Goal: Feedback & Contribution: Submit feedback/report problem

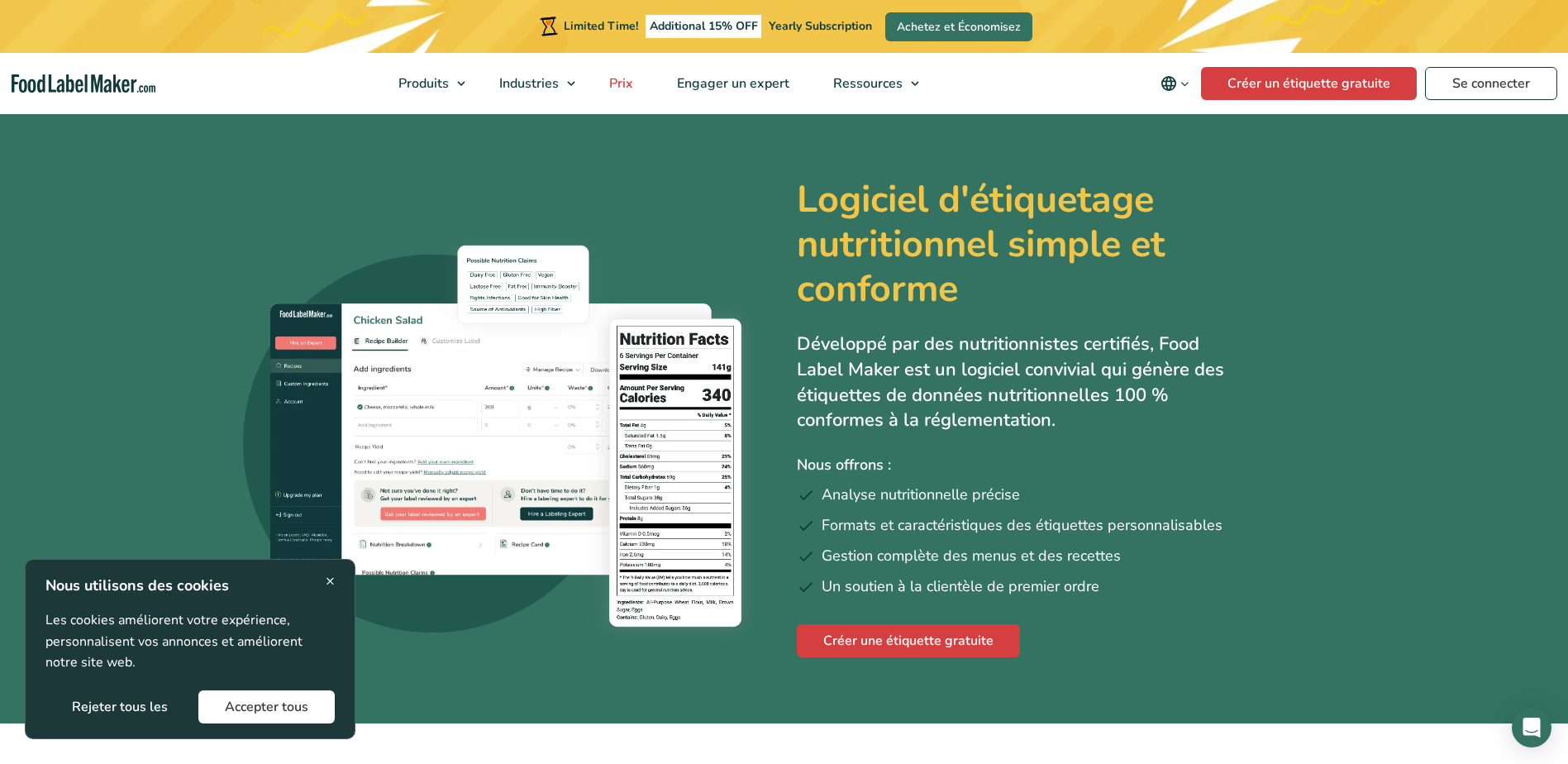
click at [619, 85] on span "Prix" at bounding box center [620, 84] width 31 height 19
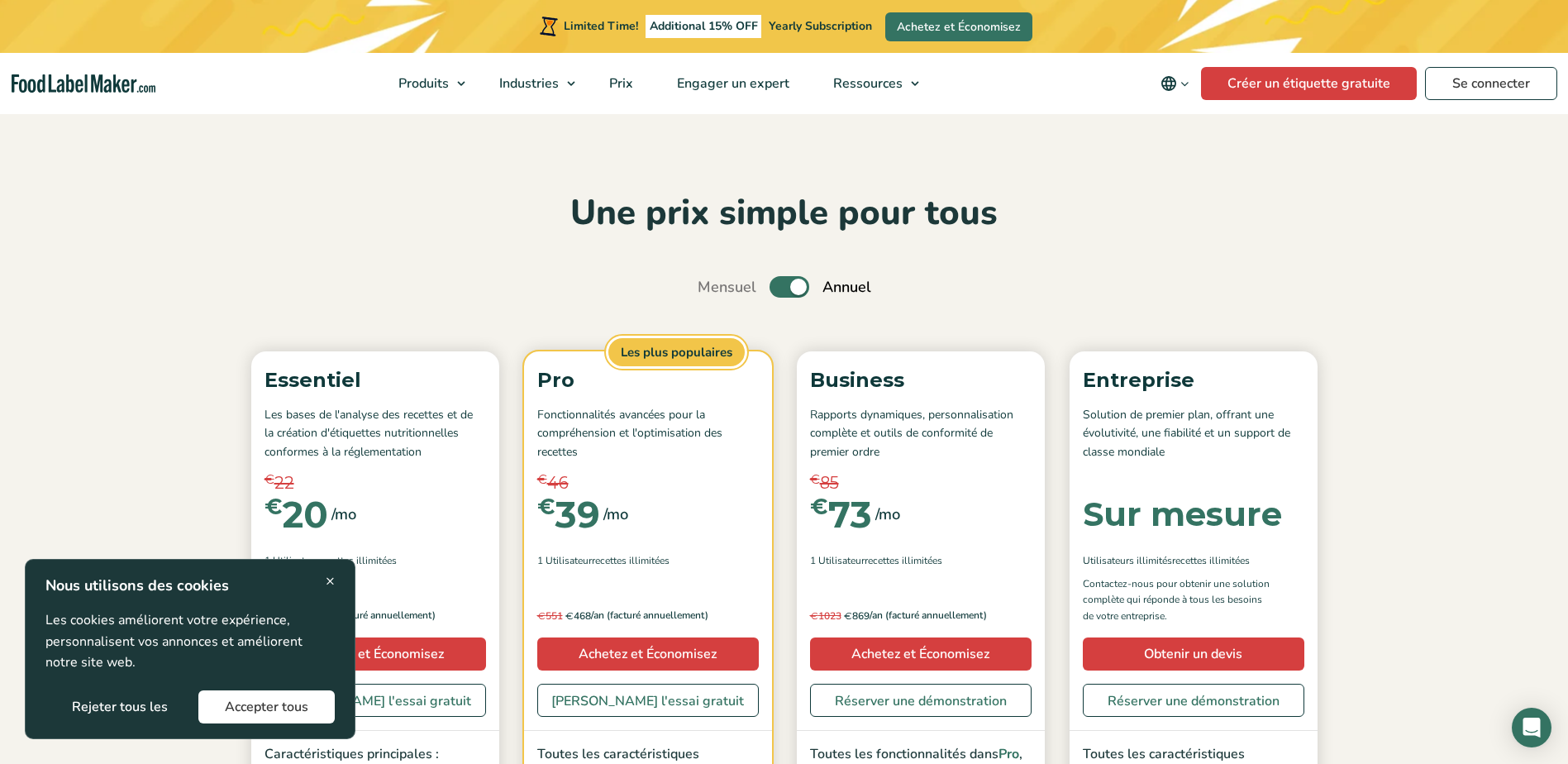
scroll to position [83, 0]
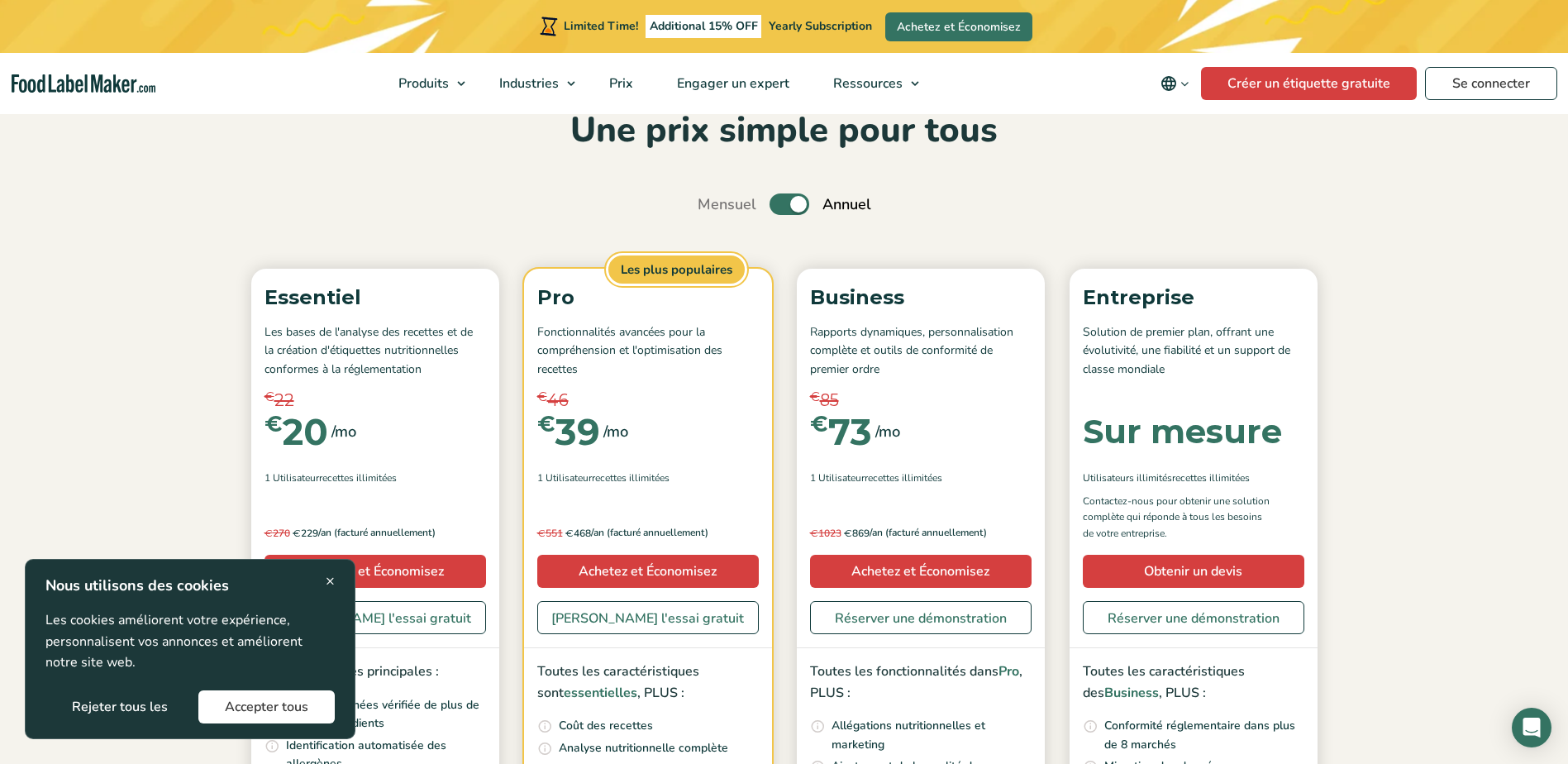
click at [1486, 325] on section "Une prix simple pour tous Mensuel Toggle Annuel (6 mois gratuits + 2 consultati…" at bounding box center [784, 601] width 1568 height 1144
click at [327, 582] on span "×" at bounding box center [331, 580] width 9 height 22
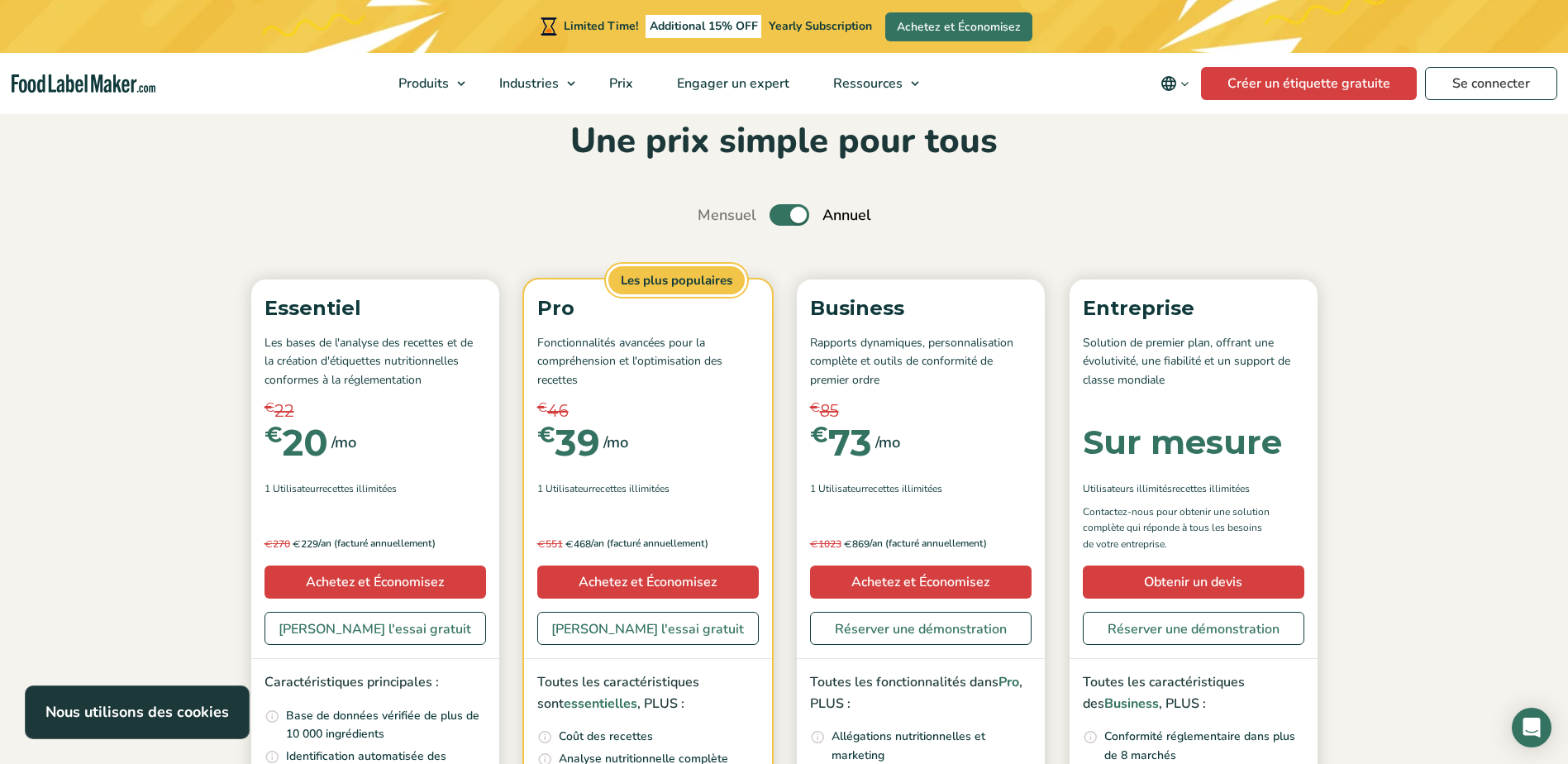
scroll to position [0, 0]
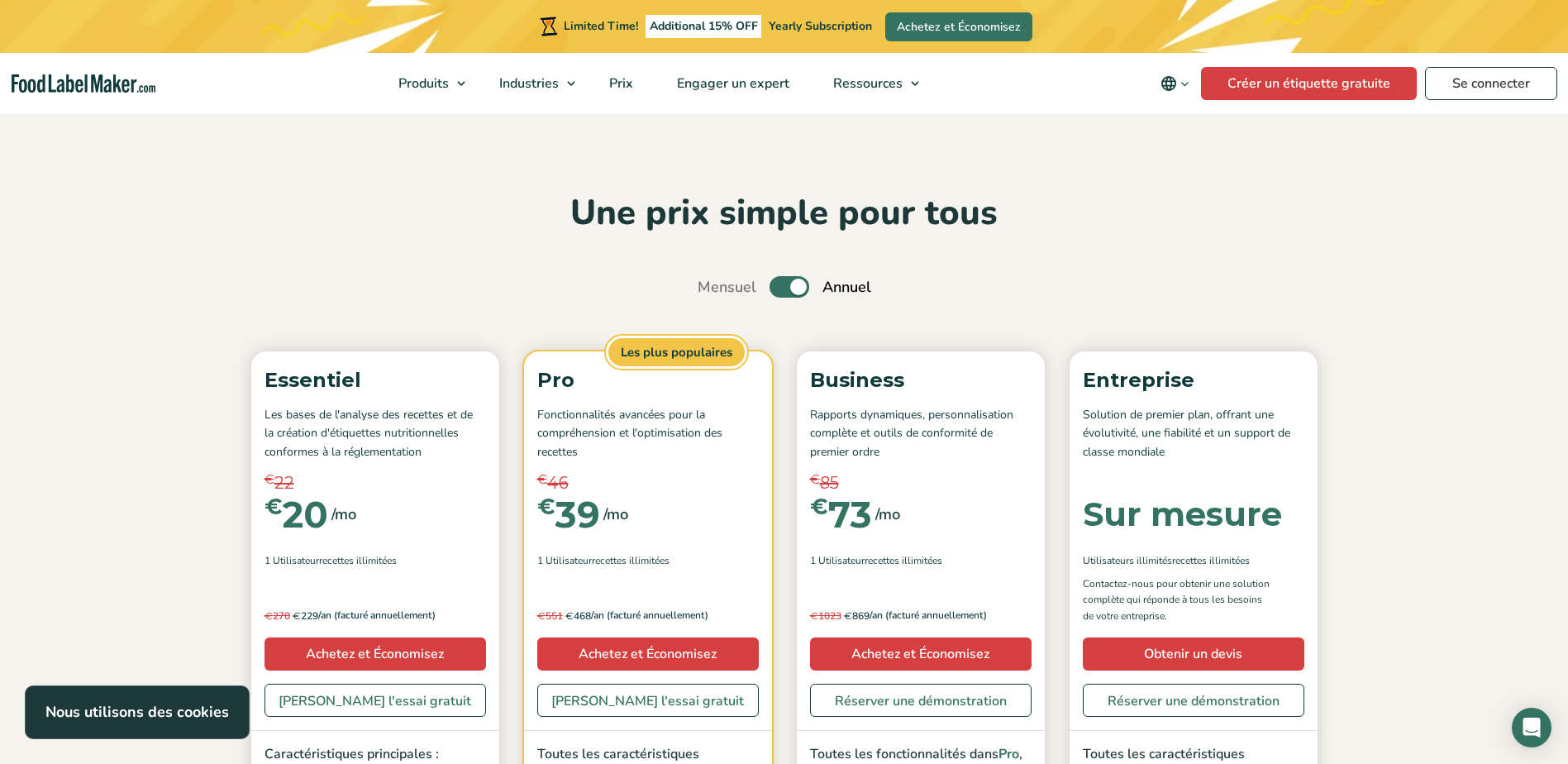
click at [788, 290] on label "Toggle" at bounding box center [789, 286] width 40 height 21
click at [712, 290] on input "Toggle" at bounding box center [706, 288] width 11 height 11
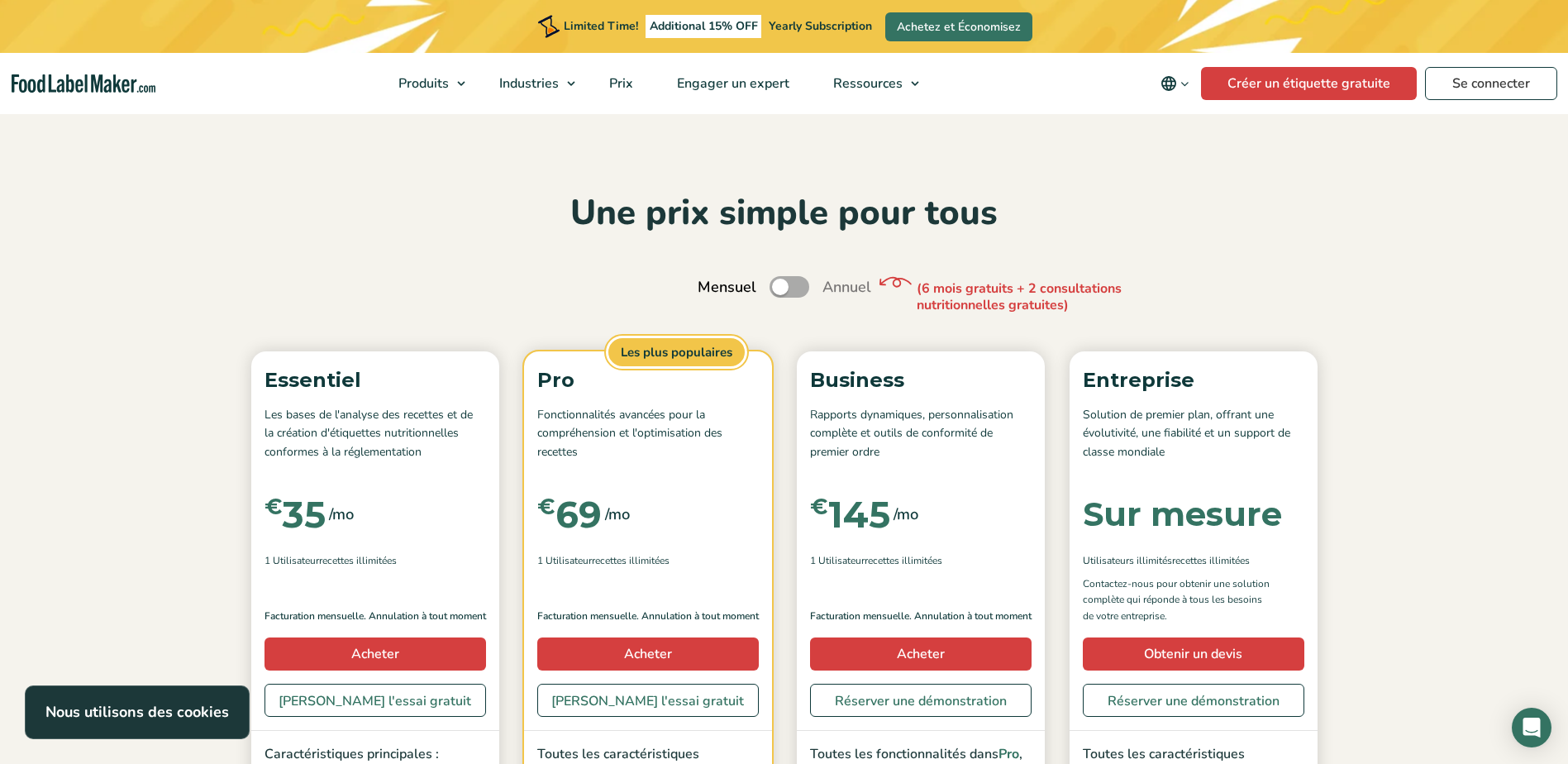
click at [788, 290] on label "Toggle" at bounding box center [789, 286] width 40 height 21
click at [712, 290] on input "Toggle" at bounding box center [706, 288] width 11 height 11
checkbox input "true"
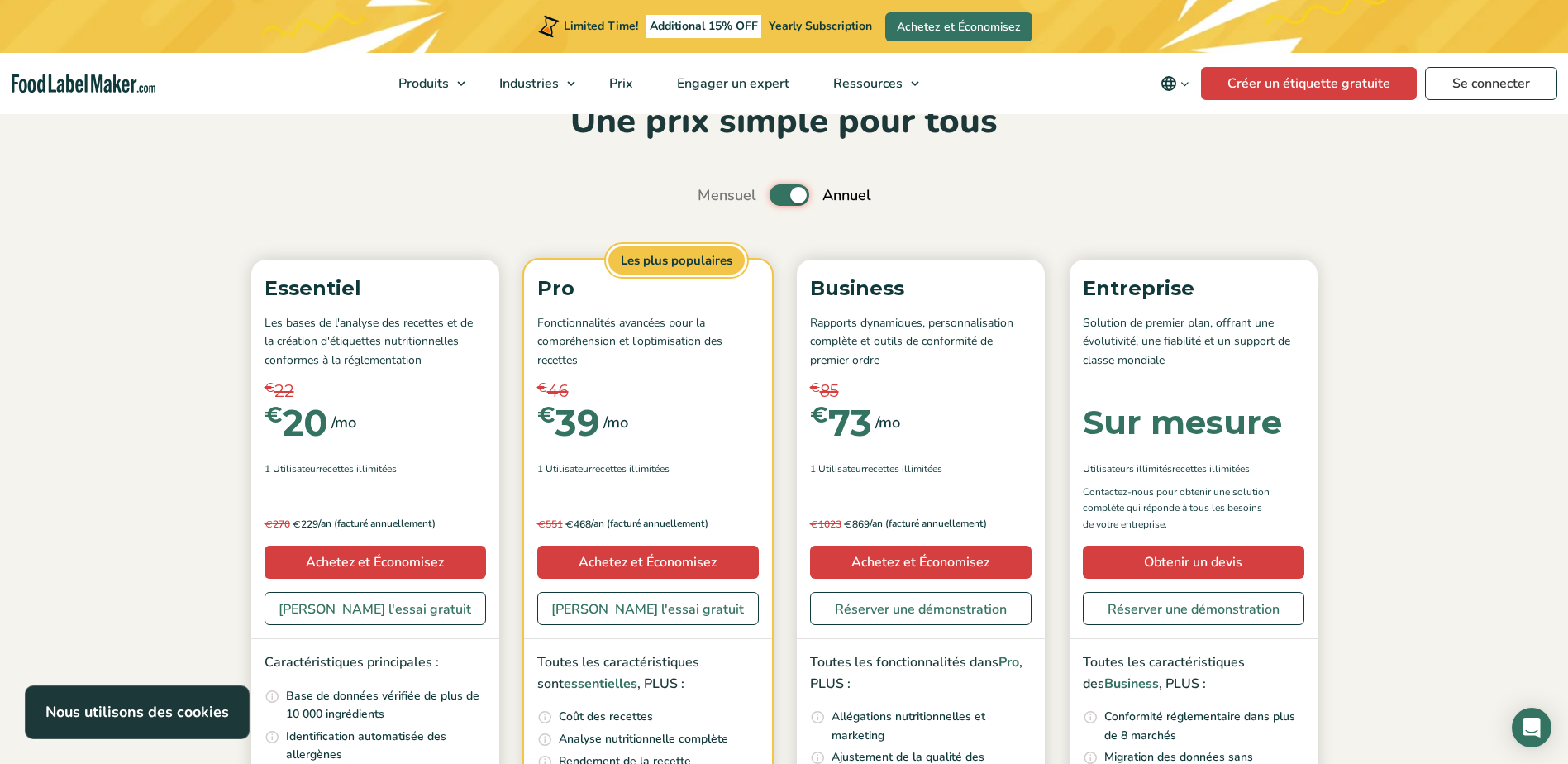
scroll to position [248, 0]
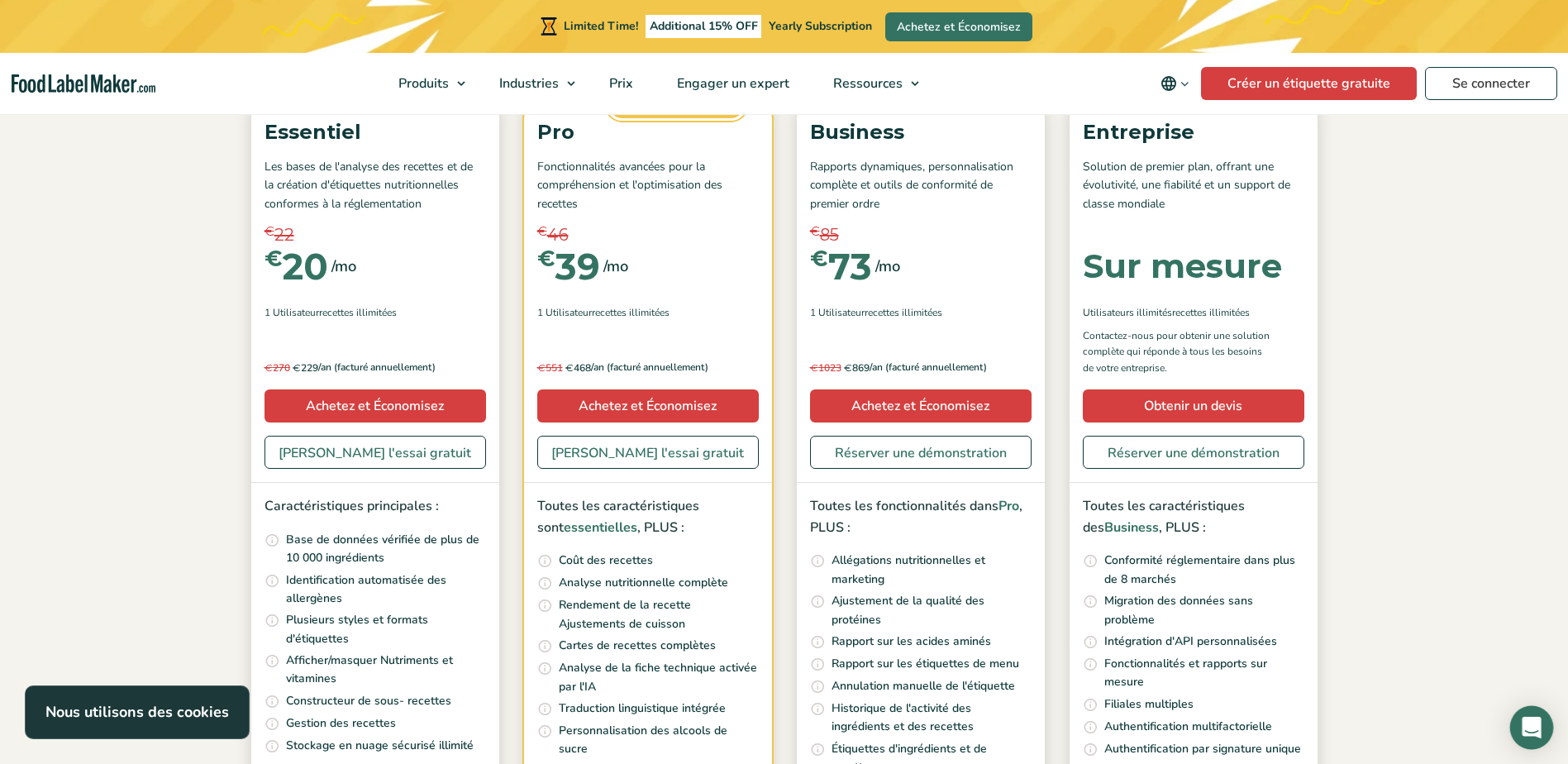
click at [1539, 724] on icon "Open Intercom Messenger" at bounding box center [1532, 727] width 19 height 21
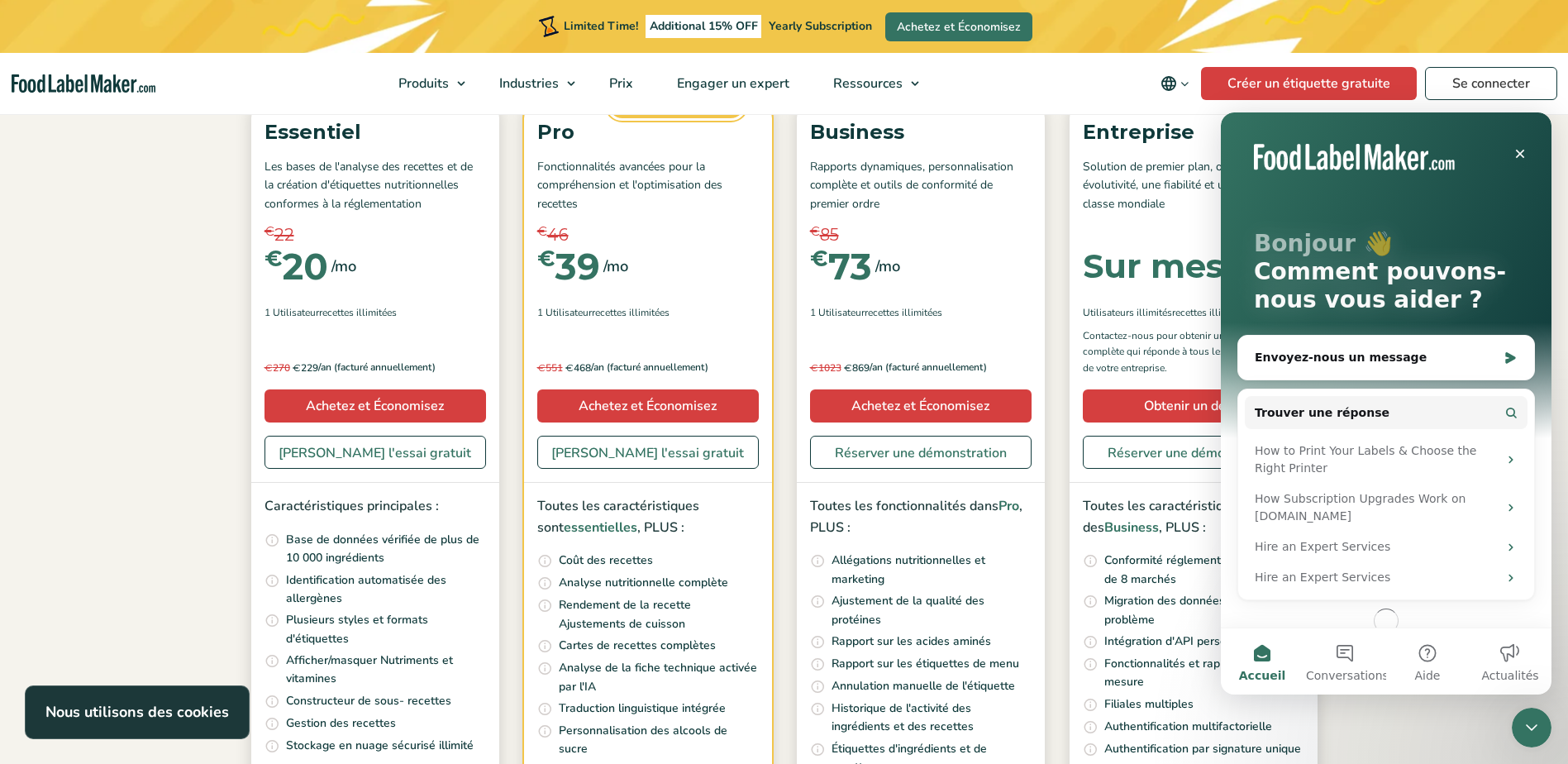
scroll to position [0, 0]
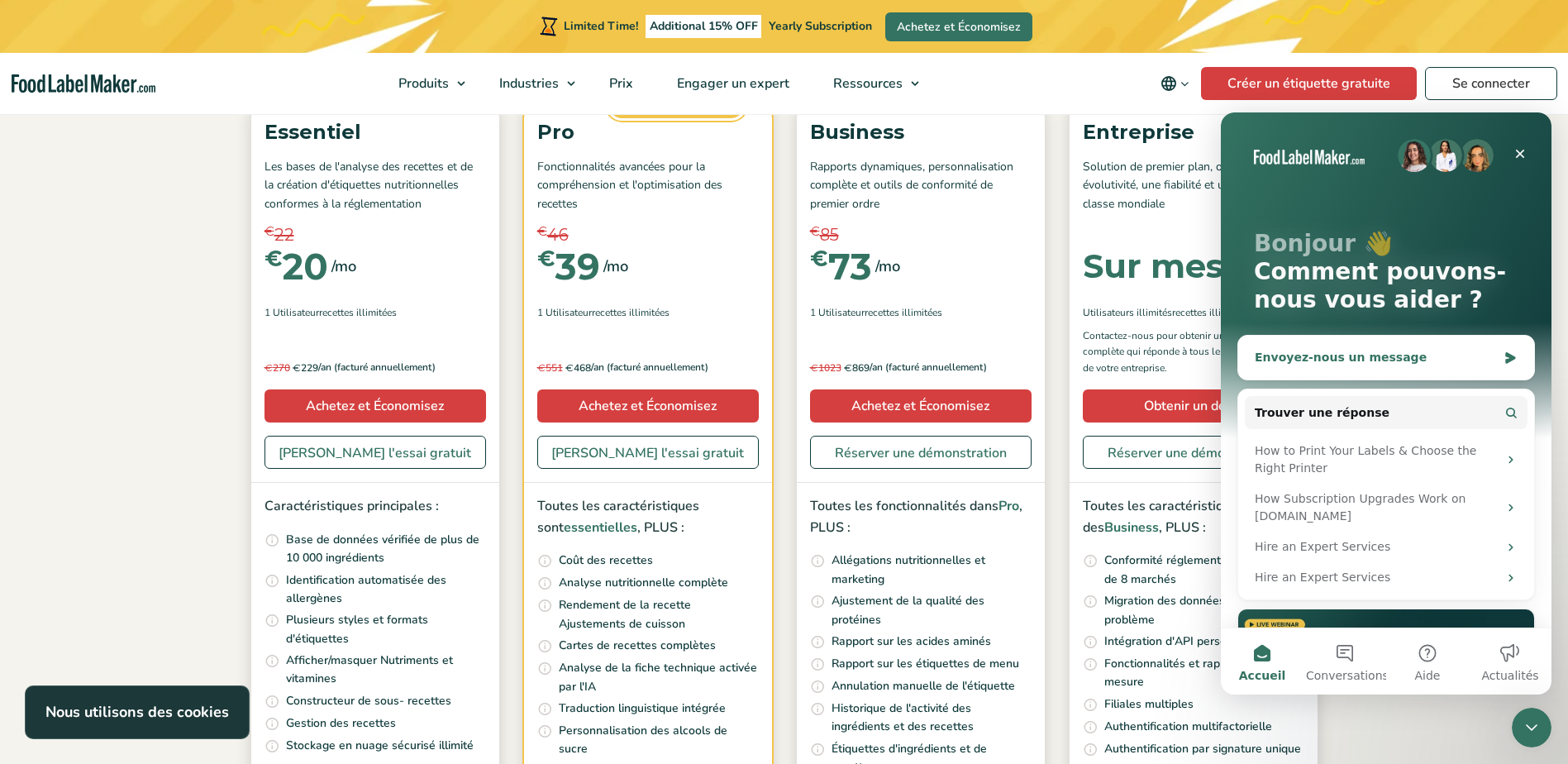
click at [1336, 361] on div "Envoyez-nous un message" at bounding box center [1376, 357] width 242 height 18
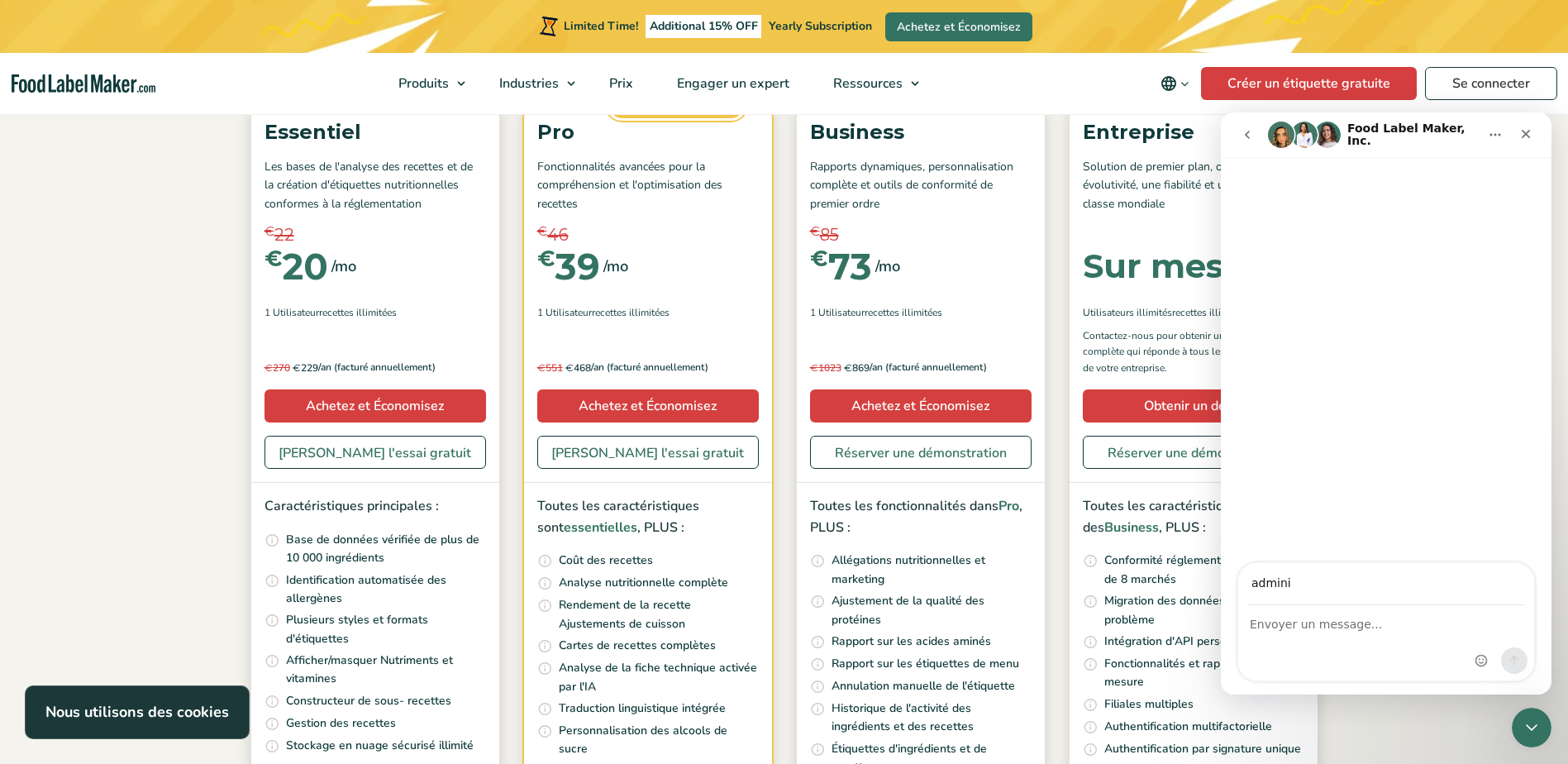
type input "[EMAIL_ADDRESS][DOMAIN_NAME]"
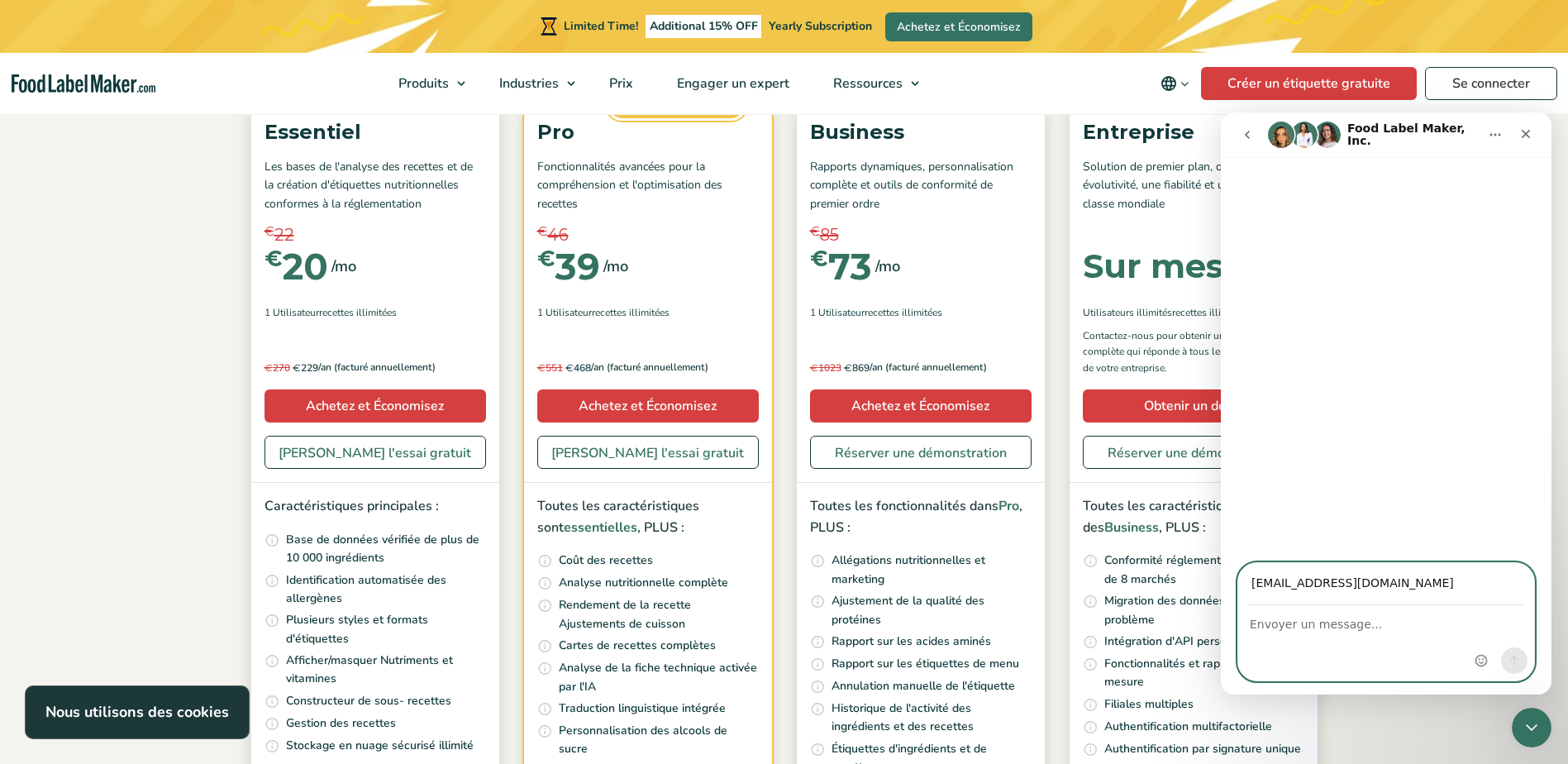
click at [1294, 624] on textarea "Envoyer un message..." at bounding box center [1386, 620] width 296 height 28
type textarea "Bonjour, nous voudrions connaitres vos solutions d'impression d'étiquettes nutr…"
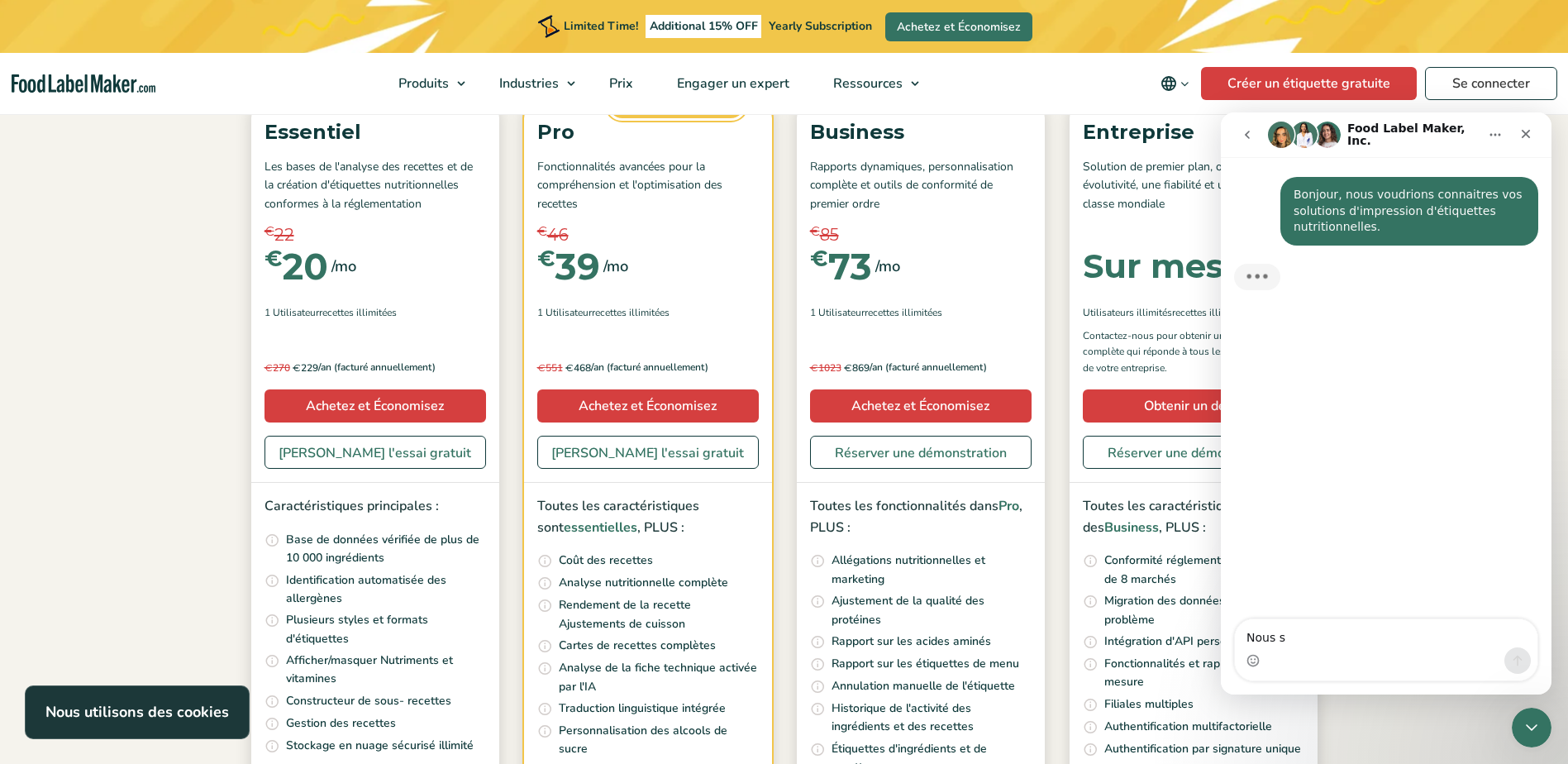
type textarea "Nous so"
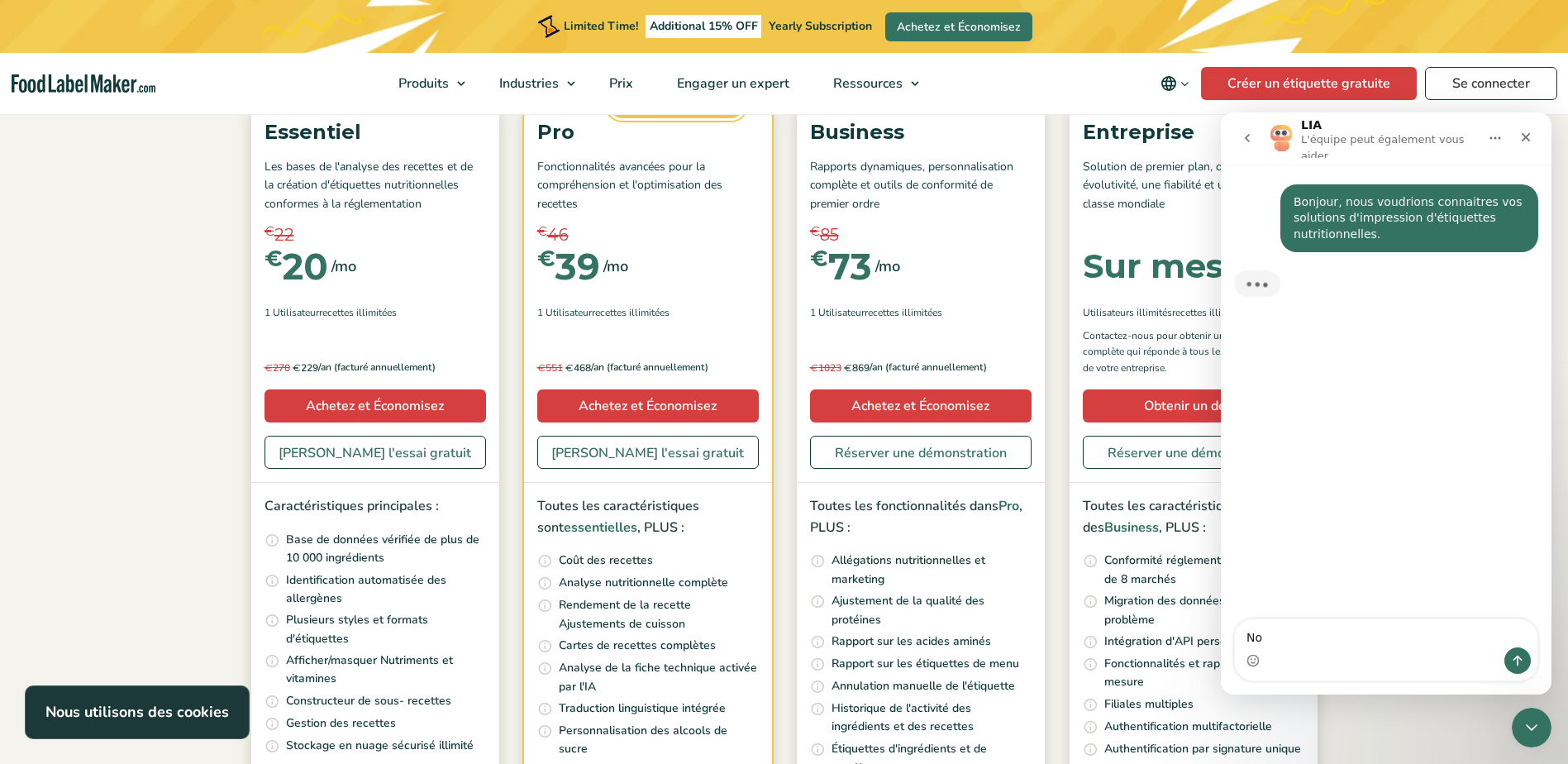
type textarea "N"
click at [1465, 202] on div "Bonjour, nous voudrions connaitres vos solutions d'impression d'étiquettes nutr…" at bounding box center [1410, 219] width 231 height 48
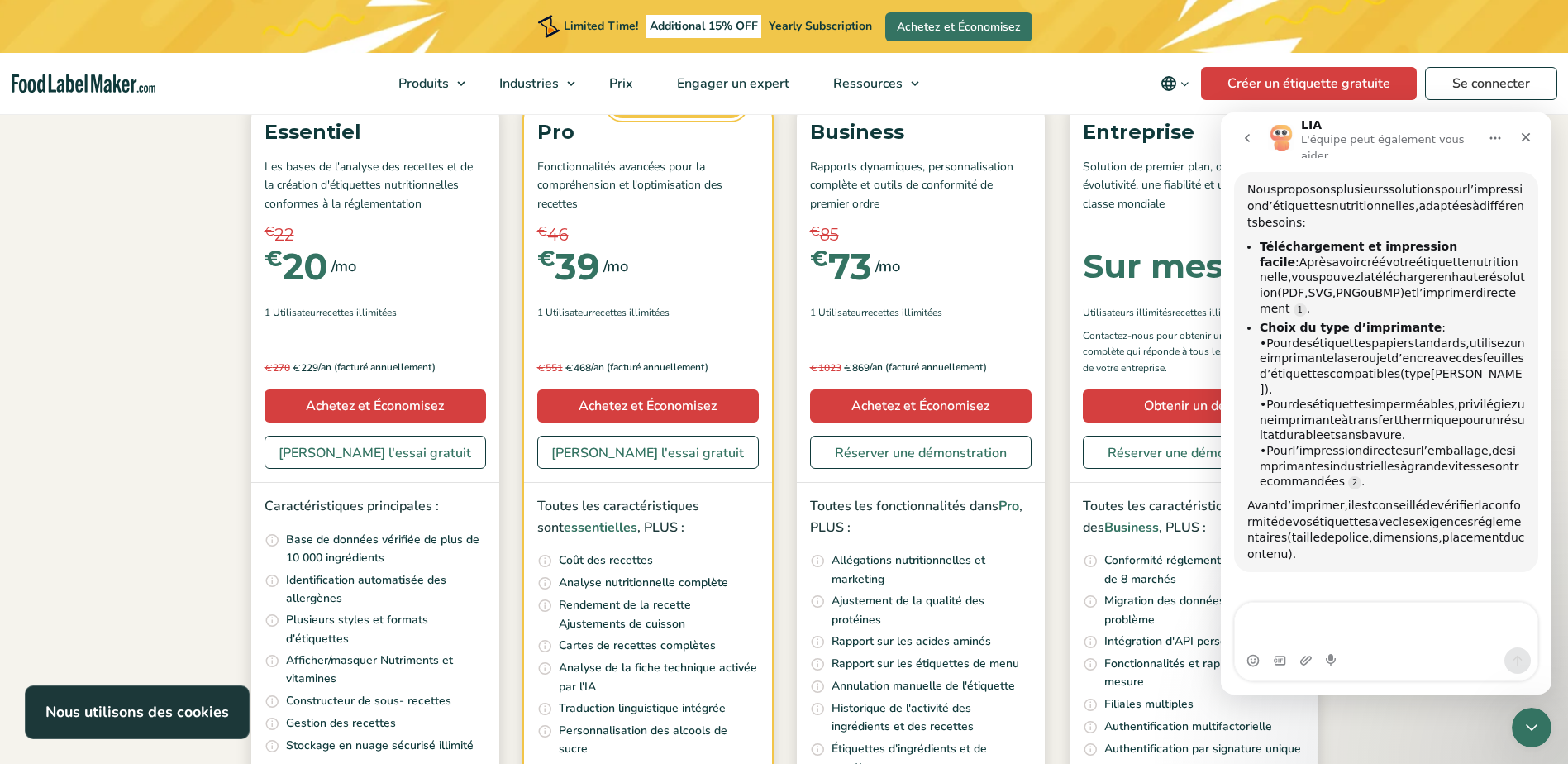
scroll to position [106, 0]
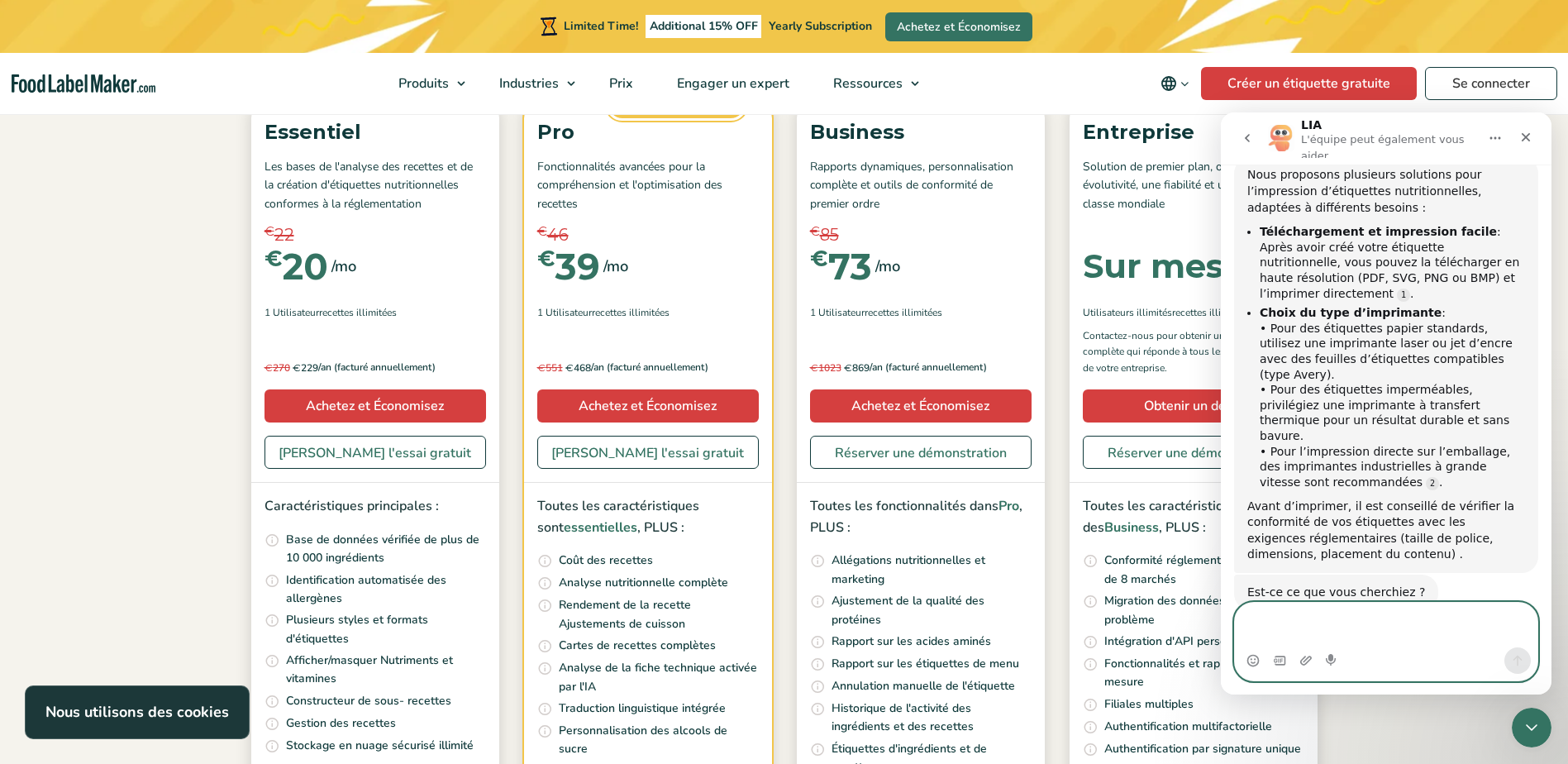
click at [1337, 617] on textarea "Envoyer un message..." at bounding box center [1386, 625] width 303 height 45
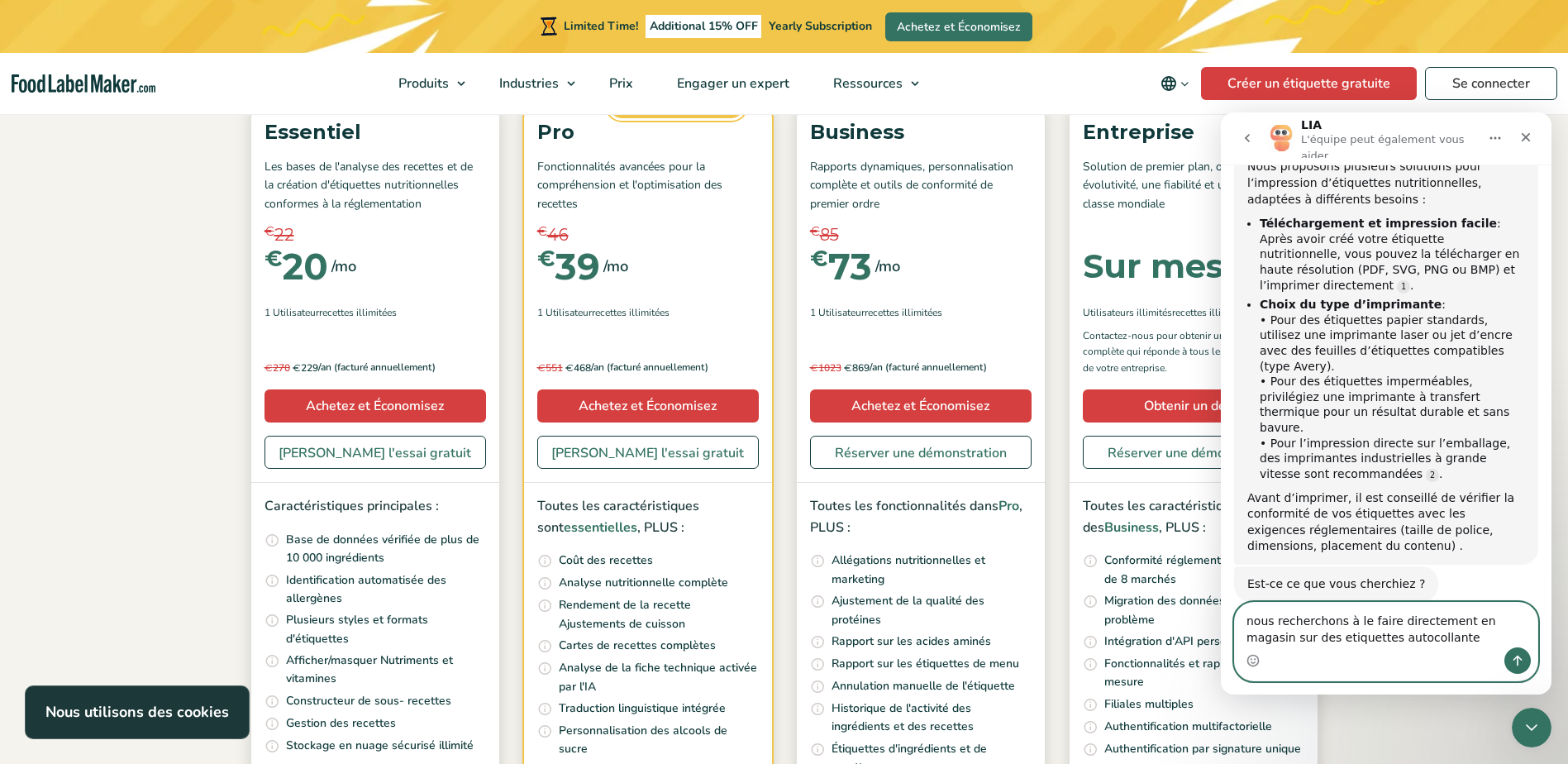
type textarea "nous recherchons à le faire directement en magasin sur des etiquettes autocolla…"
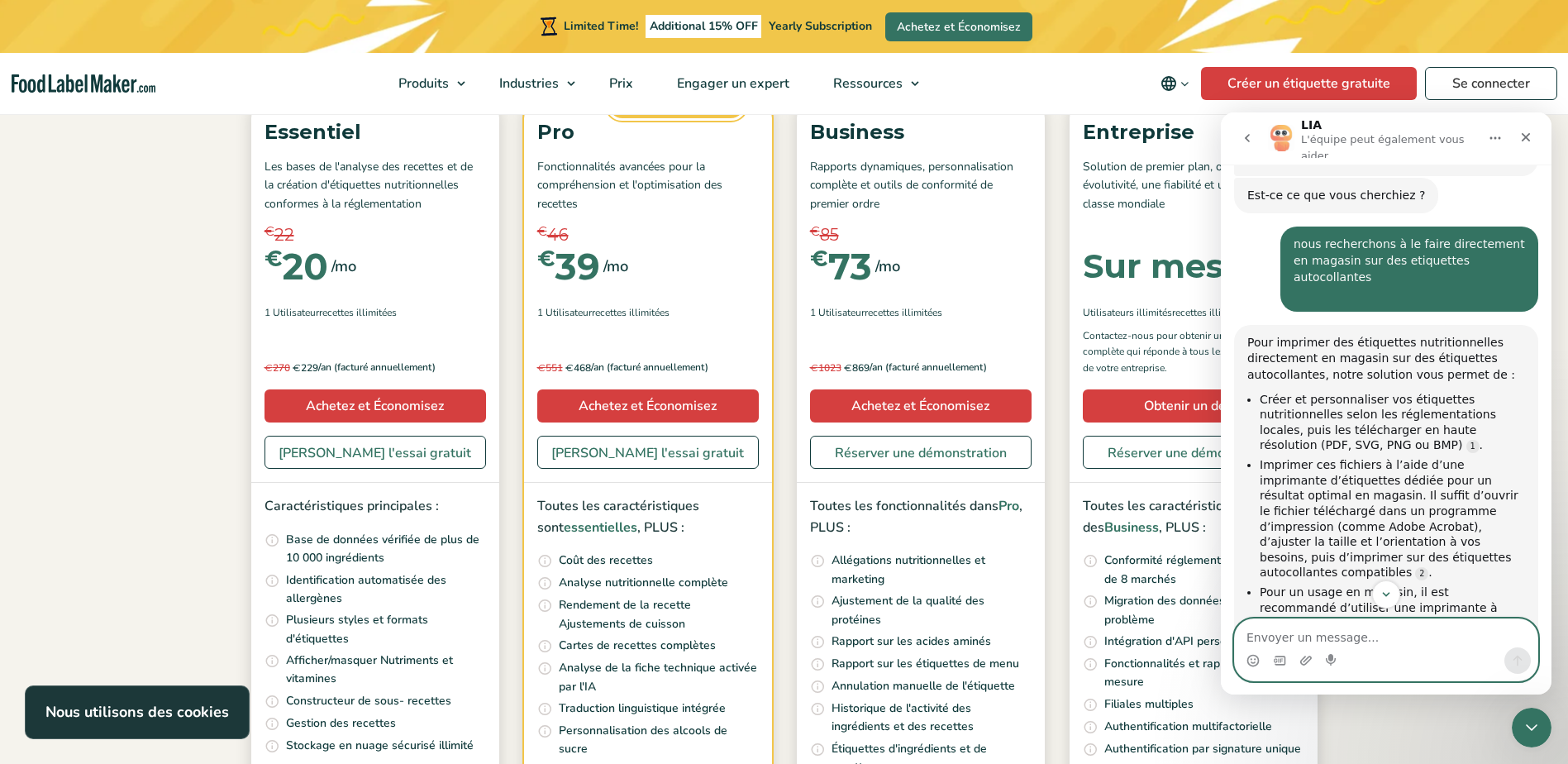
scroll to position [585, 0]
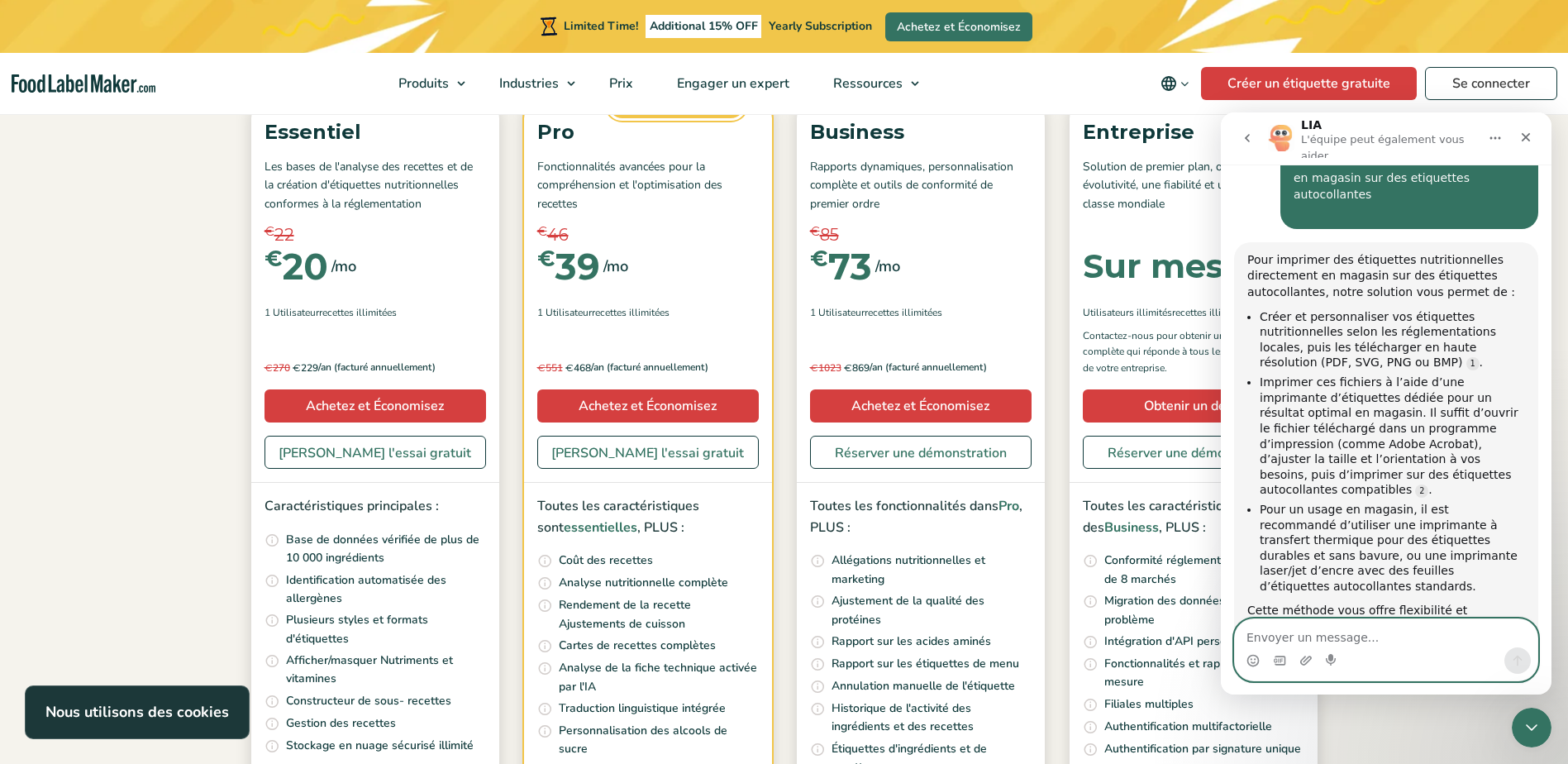
click at [1307, 641] on textarea "Envoyer un message..." at bounding box center [1386, 634] width 303 height 28
click at [1326, 635] on textarea "est-il possible davoir un devis" at bounding box center [1386, 634] width 303 height 28
click at [1406, 636] on textarea "est-il possible d'avoir un devis" at bounding box center [1386, 634] width 303 height 28
type textarea "est-il possible d'avoir un devis ?"
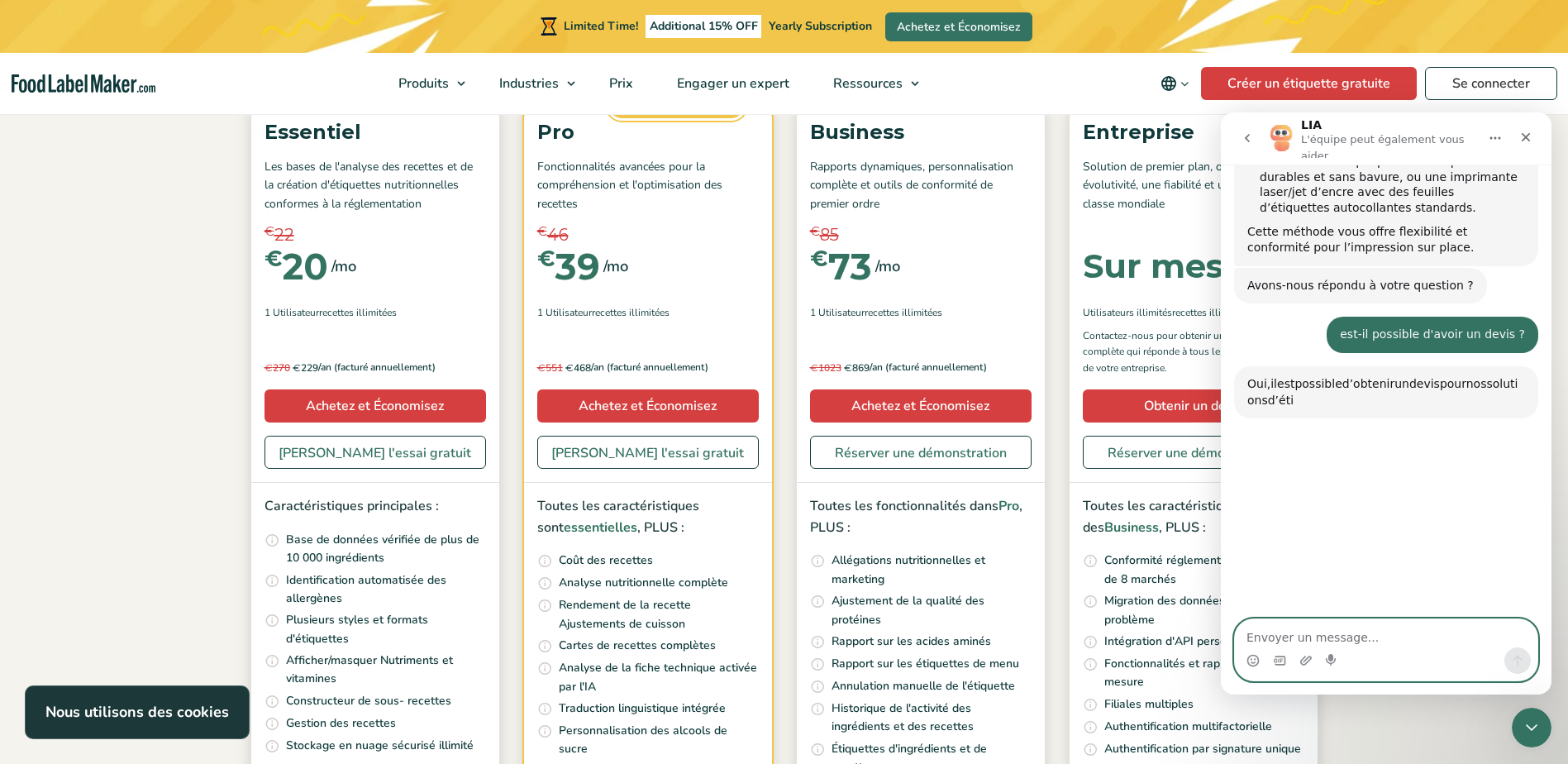
scroll to position [1030, 0]
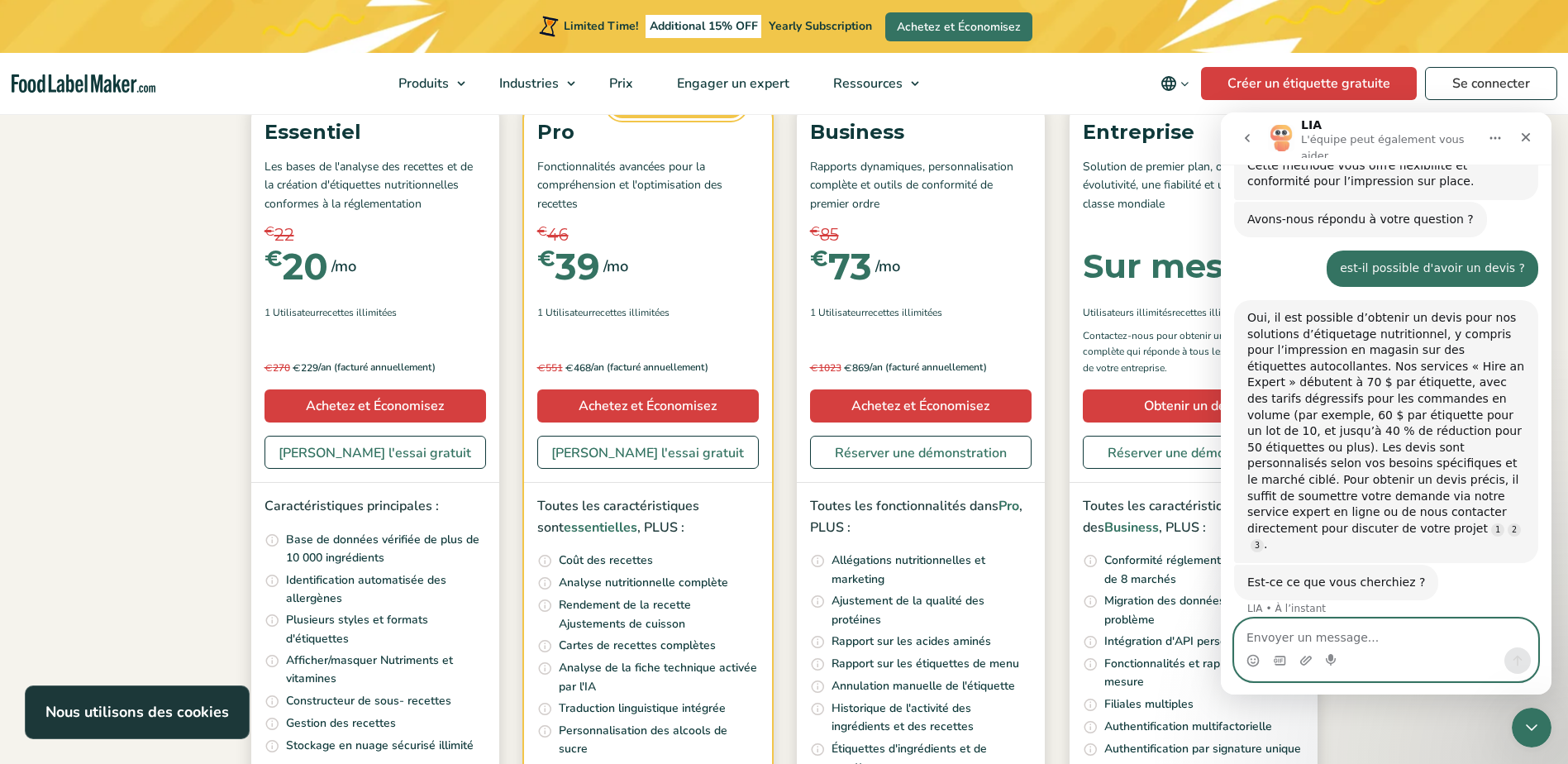
click at [1311, 646] on textarea "Envoyer un message..." at bounding box center [1386, 634] width 303 height 28
type textarea "ca fonctionne en France?"
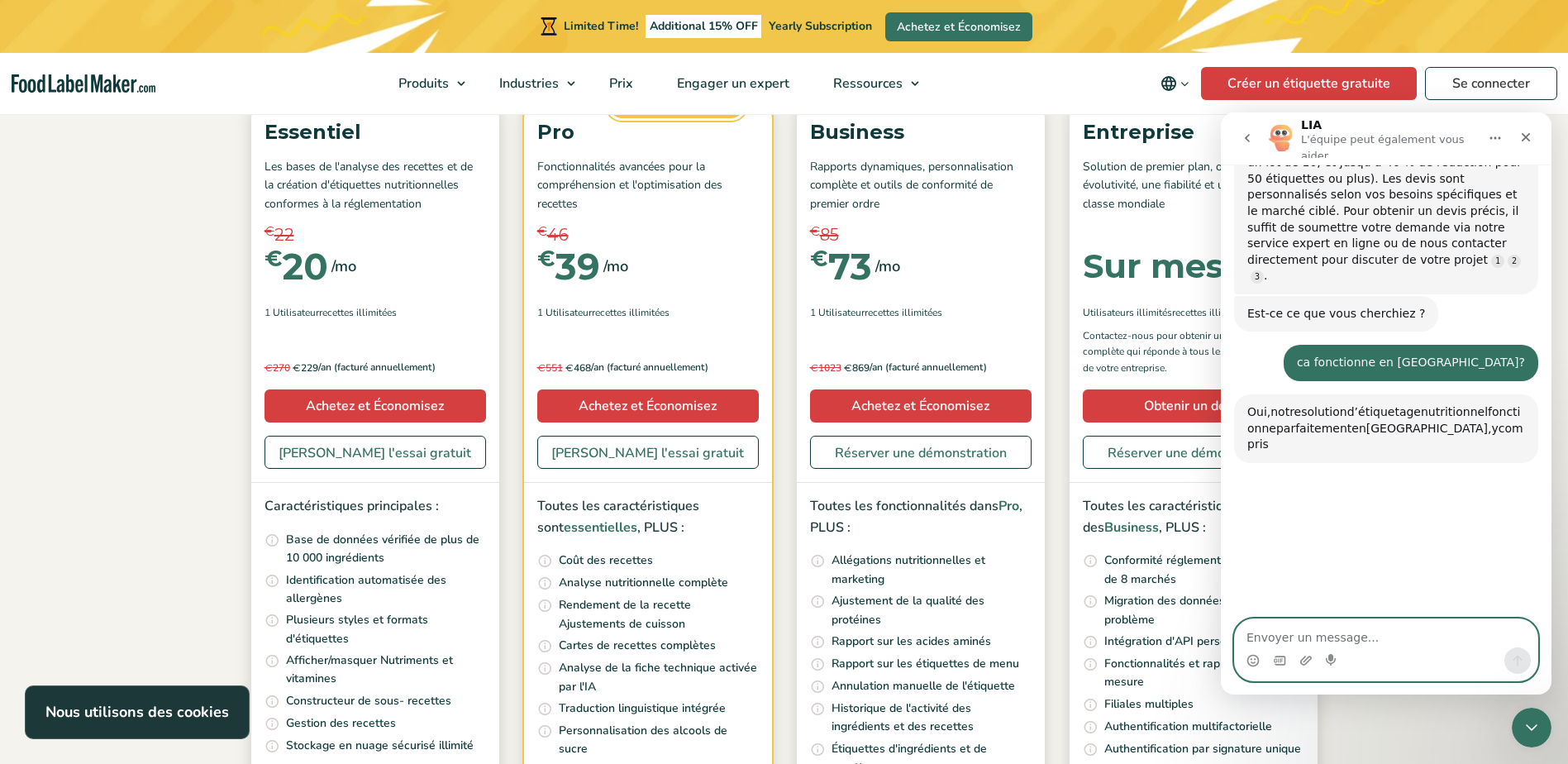
scroll to position [1361, 0]
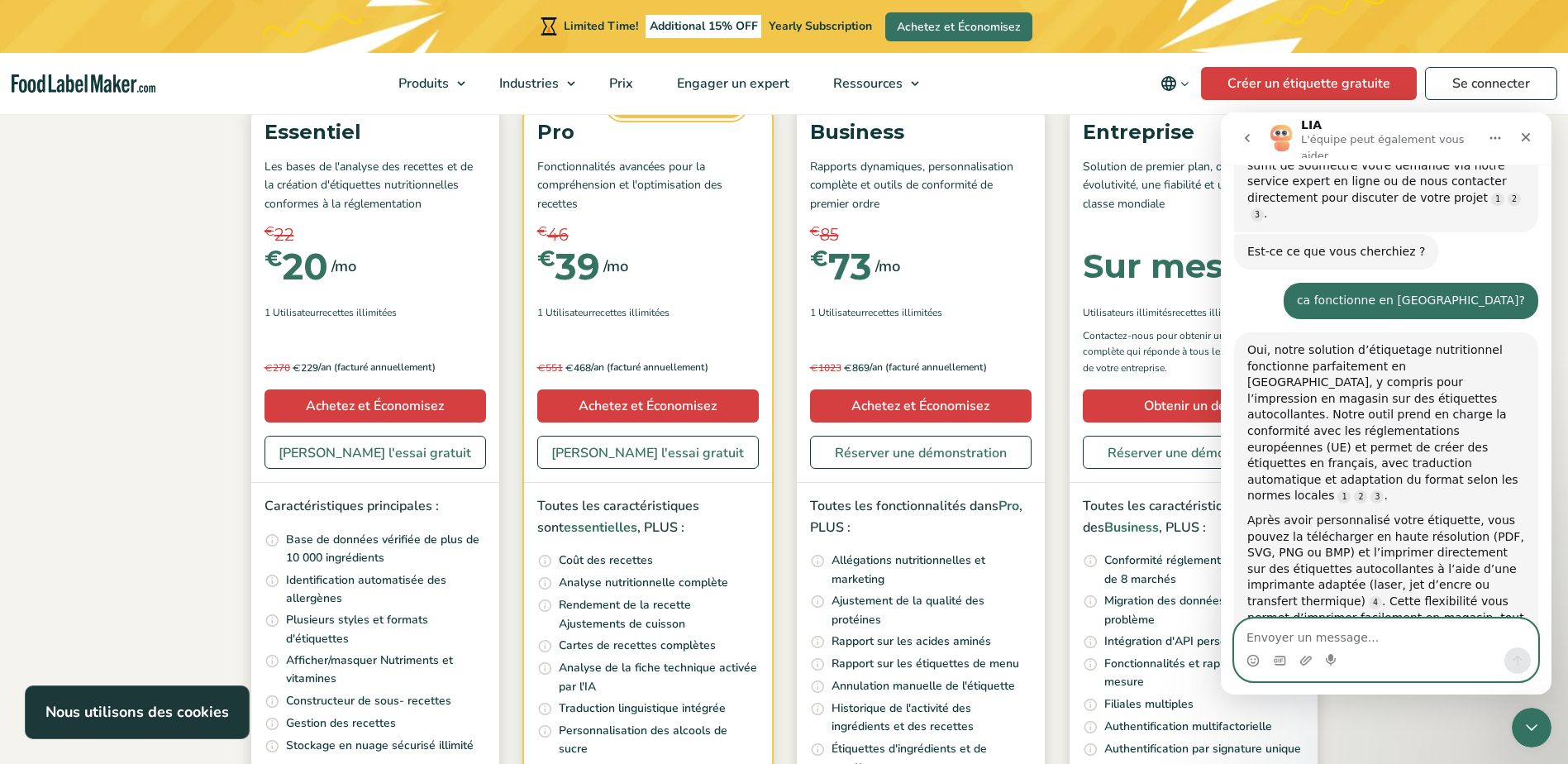
click at [1327, 636] on textarea "Envoyer un message..." at bounding box center [1386, 634] width 303 height 28
type textarea "ou obtenir un devis?"
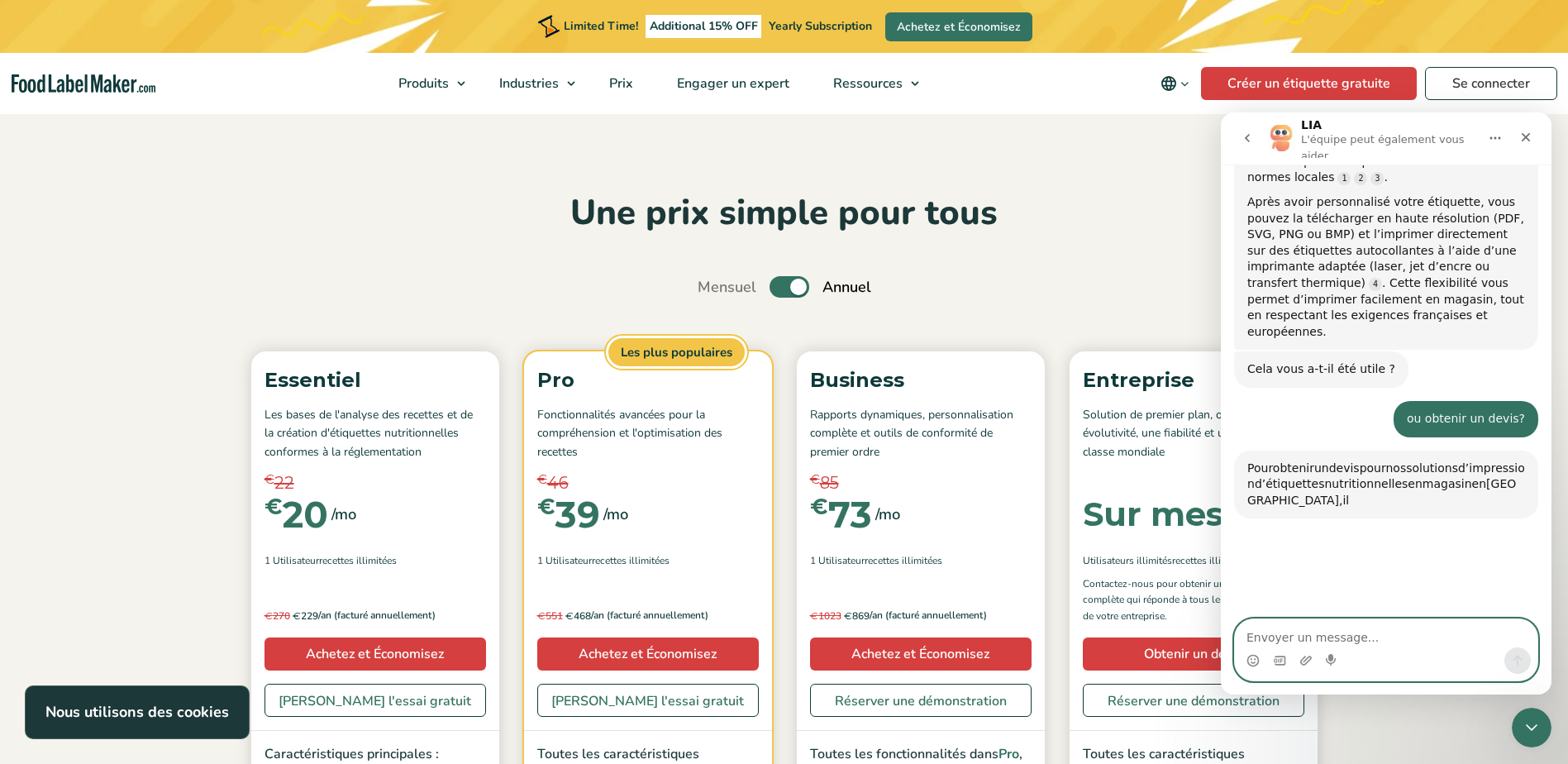
scroll to position [1749, 0]
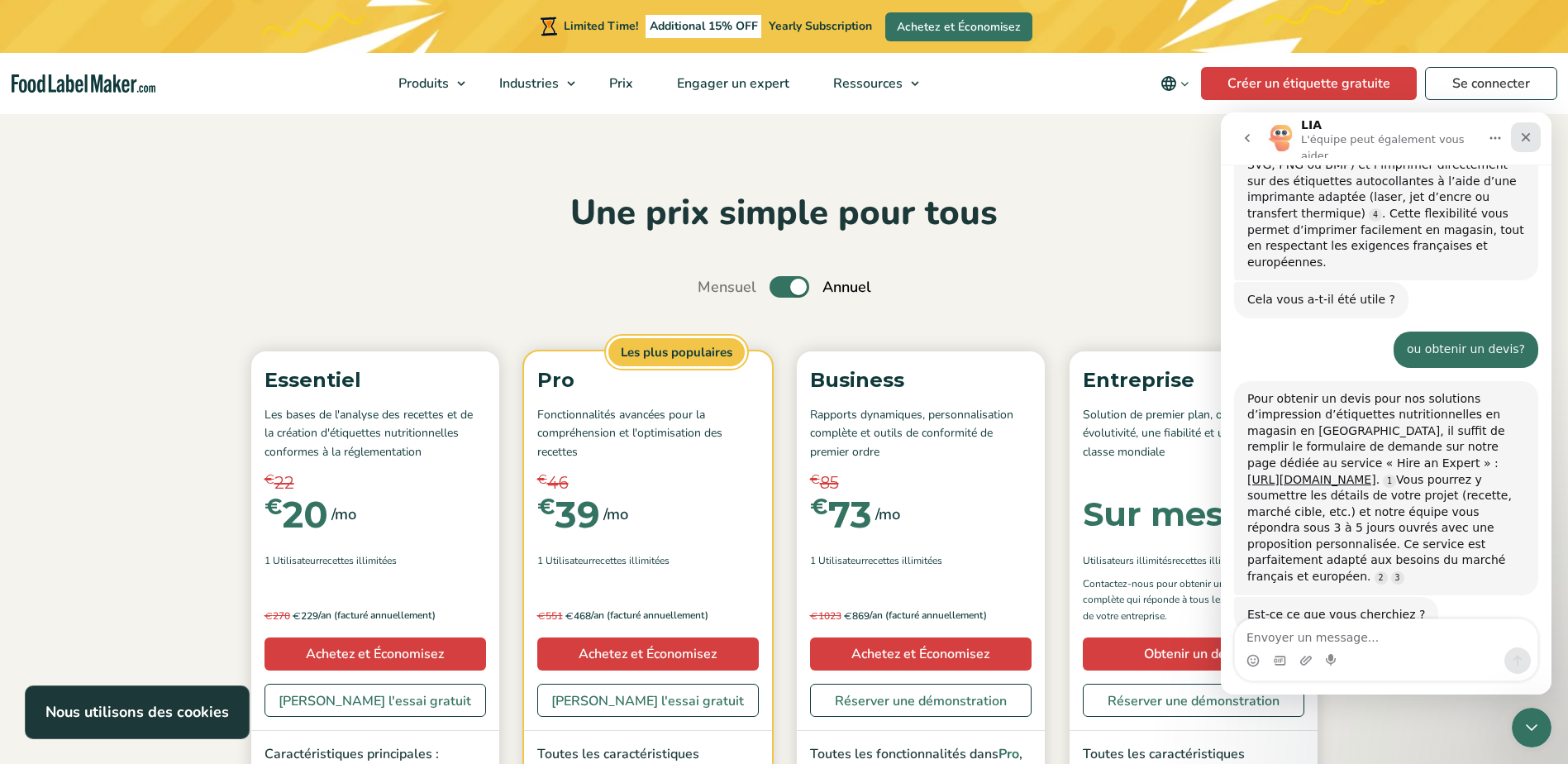
click at [1525, 125] on div "Fermer" at bounding box center [1526, 137] width 30 height 30
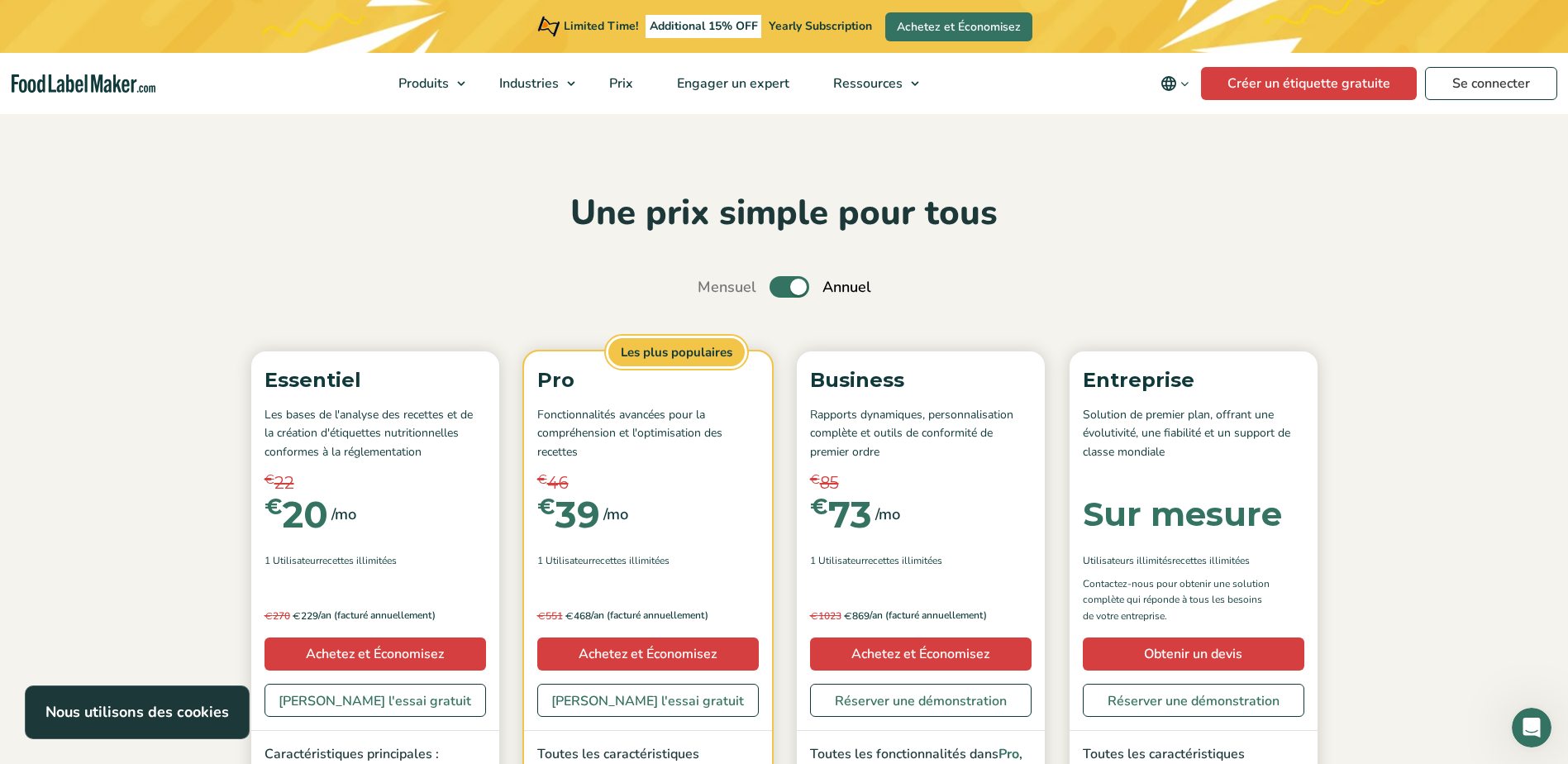
scroll to position [1602, 0]
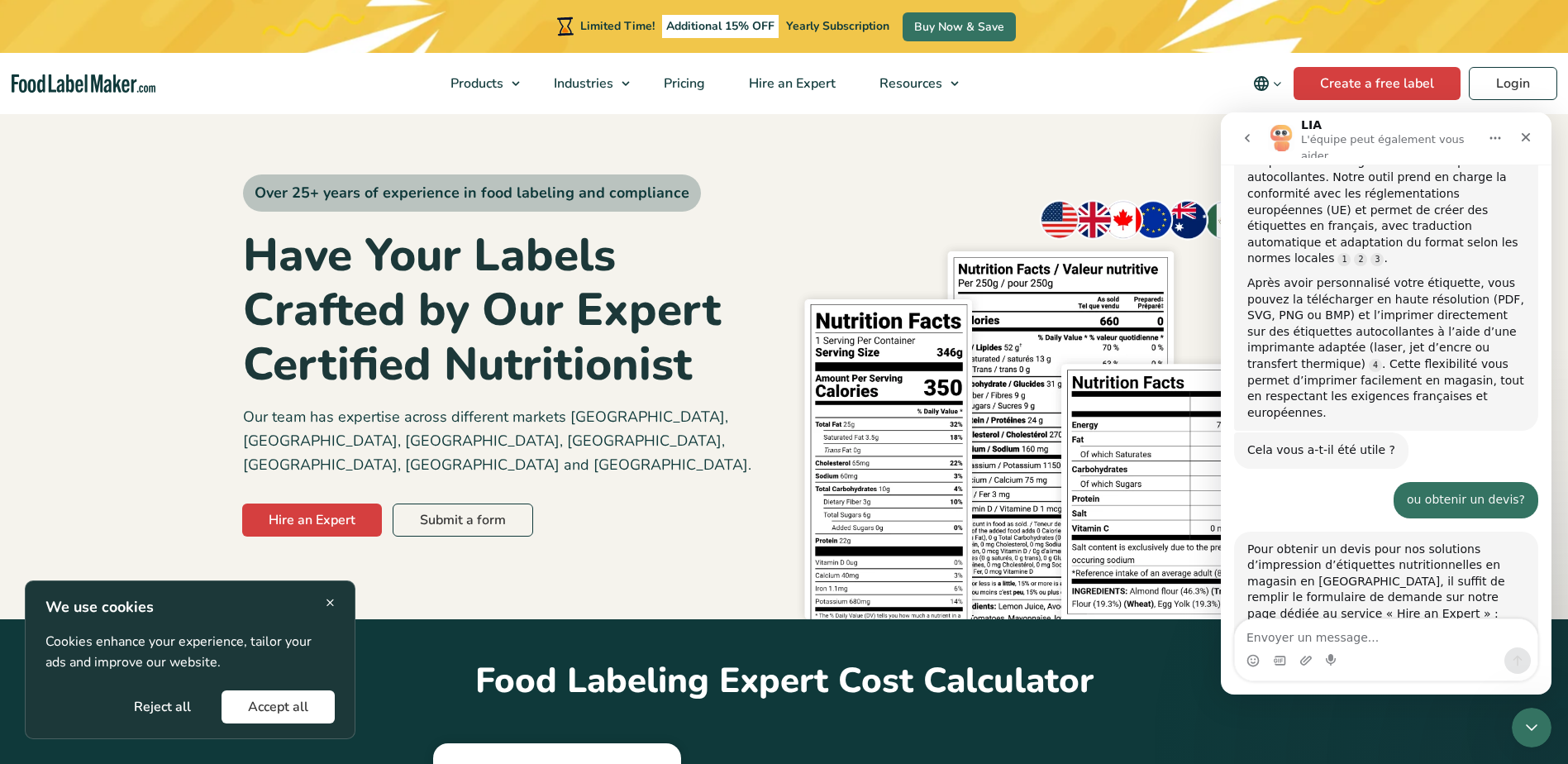
scroll to position [1602, 0]
click at [1278, 83] on icon "Change language" at bounding box center [1277, 83] width 12 height 12
click at [1147, 139] on div "Over 25+ years of experience in food labeling and compliance Have Your Labels C…" at bounding box center [784, 365] width 1083 height 508
click at [1533, 140] on div "Fermer" at bounding box center [1526, 137] width 30 height 30
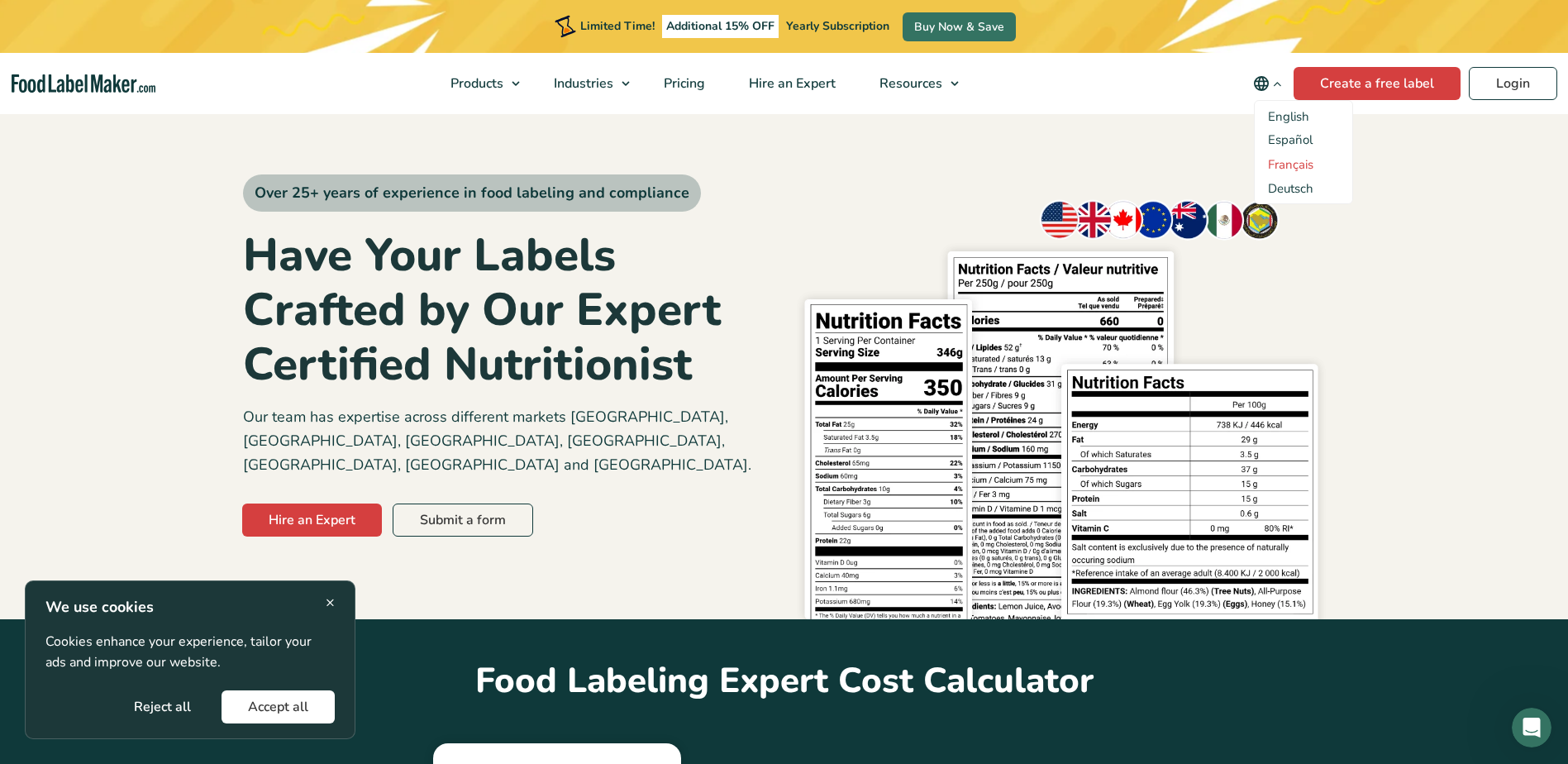
click at [1303, 160] on link "Français" at bounding box center [1290, 165] width 46 height 17
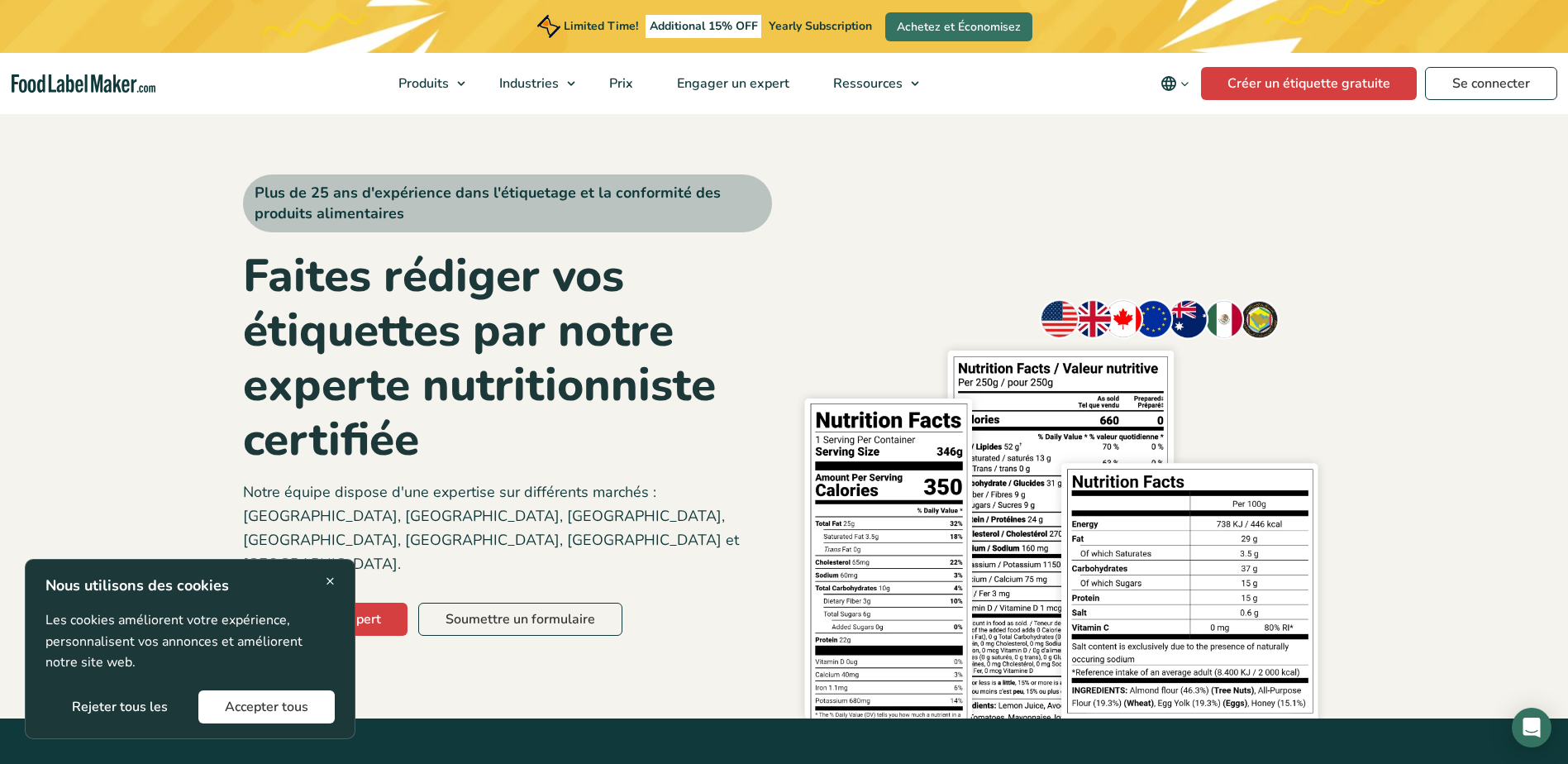
click at [210, 416] on section "Plus de 25 ans d'expérience dans l'étiquetage et la conformité des produits ali…" at bounding box center [784, 415] width 1568 height 607
click at [509, 430] on h1 "Faites rédiger vos étiquettes par notre experte nutritionniste certifiée" at bounding box center [508, 358] width 529 height 218
click at [332, 581] on span "×" at bounding box center [331, 580] width 9 height 22
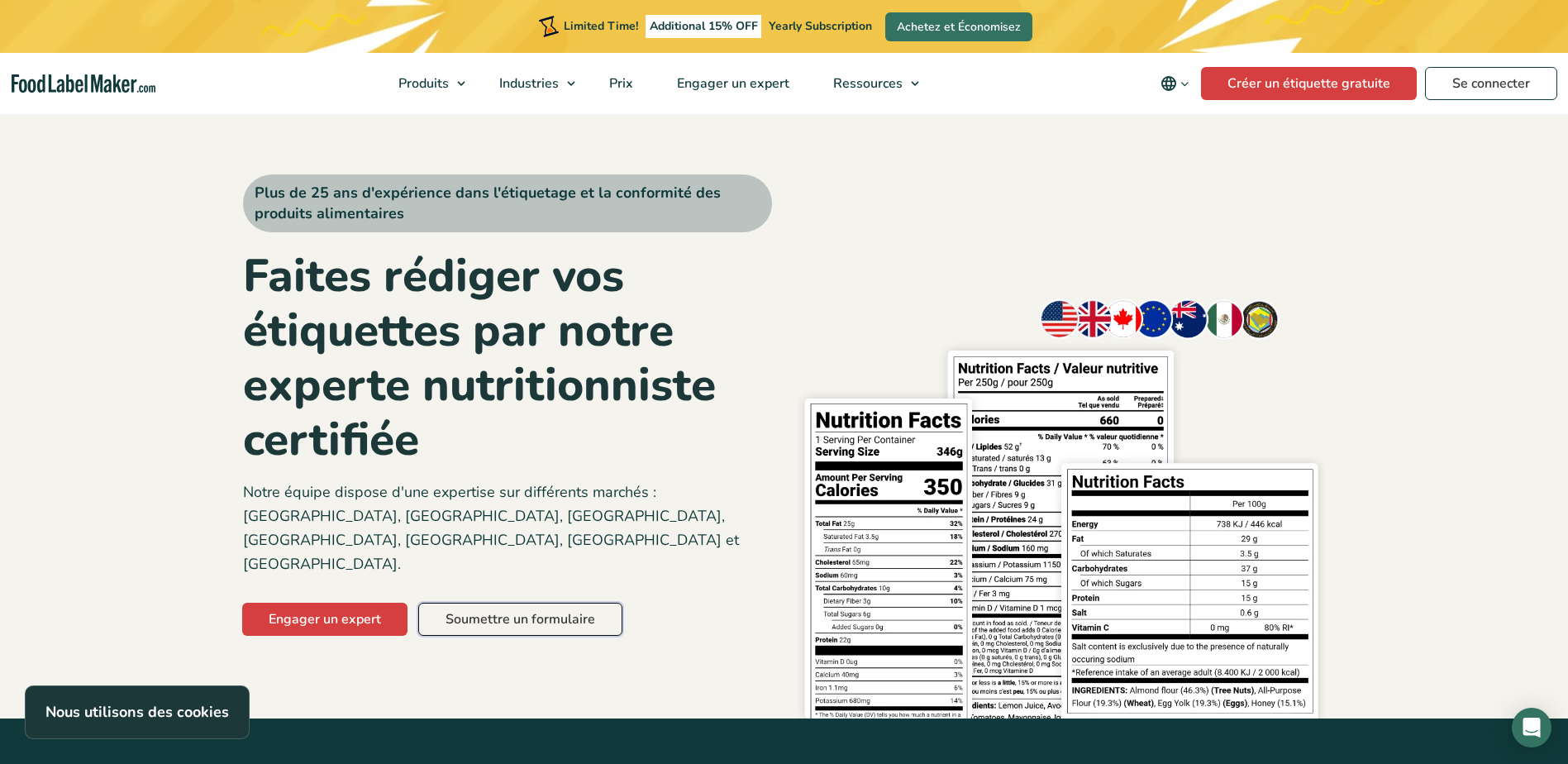
click at [525, 603] on link "Soumettre un formulaire" at bounding box center [520, 619] width 204 height 33
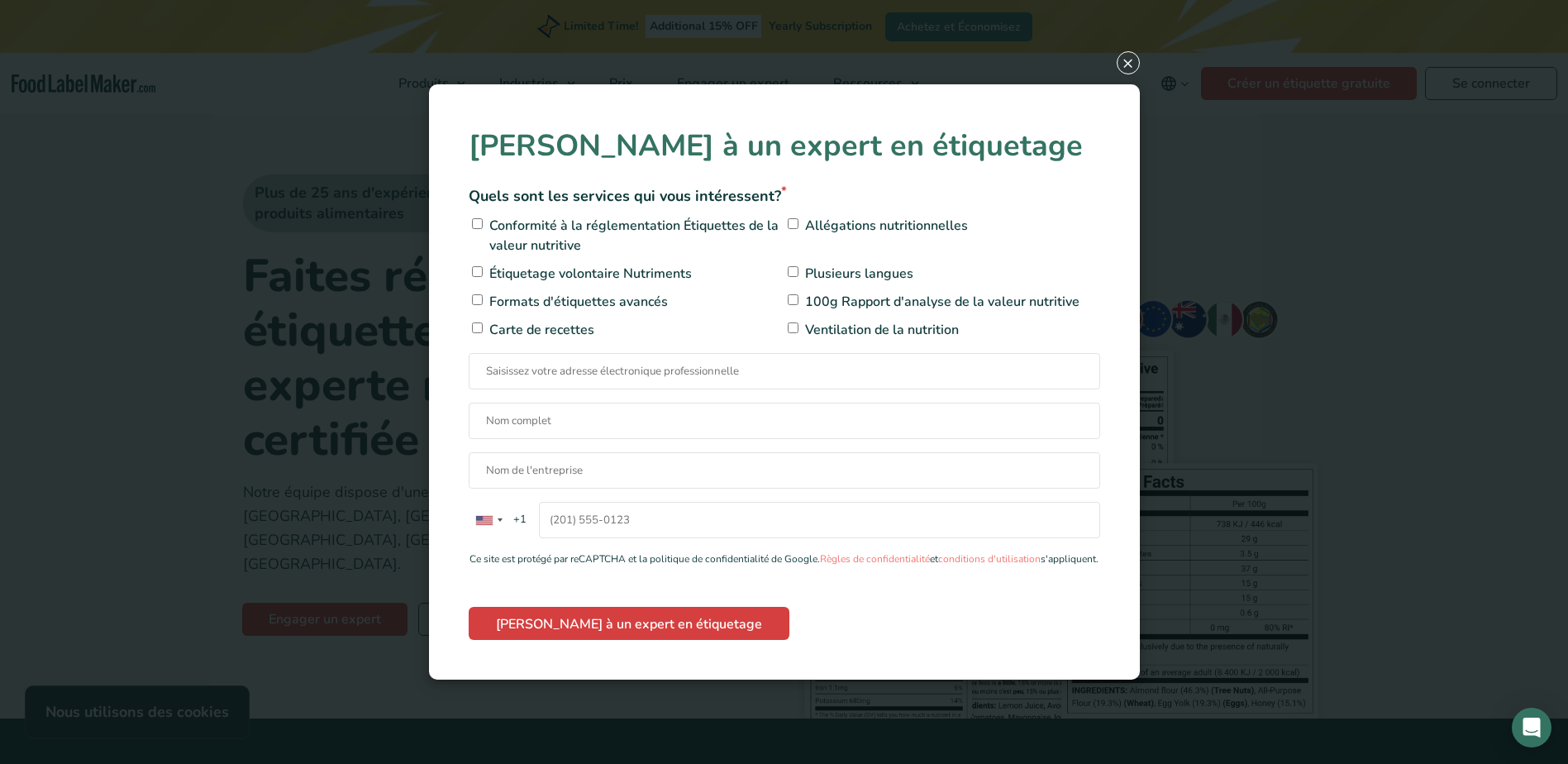
click at [479, 218] on input"] "Conformité à la réglementation Étiquettes de la valeur nutritive" at bounding box center [478, 224] width 11 height 11
checkbox input"] "true"
click at [797, 218] on input"] "Allégations nutritionnelles" at bounding box center [794, 224] width 11 height 11
checkbox input"] "true"
click at [480, 266] on input"] "Étiquetage volontaire Nutriments" at bounding box center [478, 272] width 11 height 11
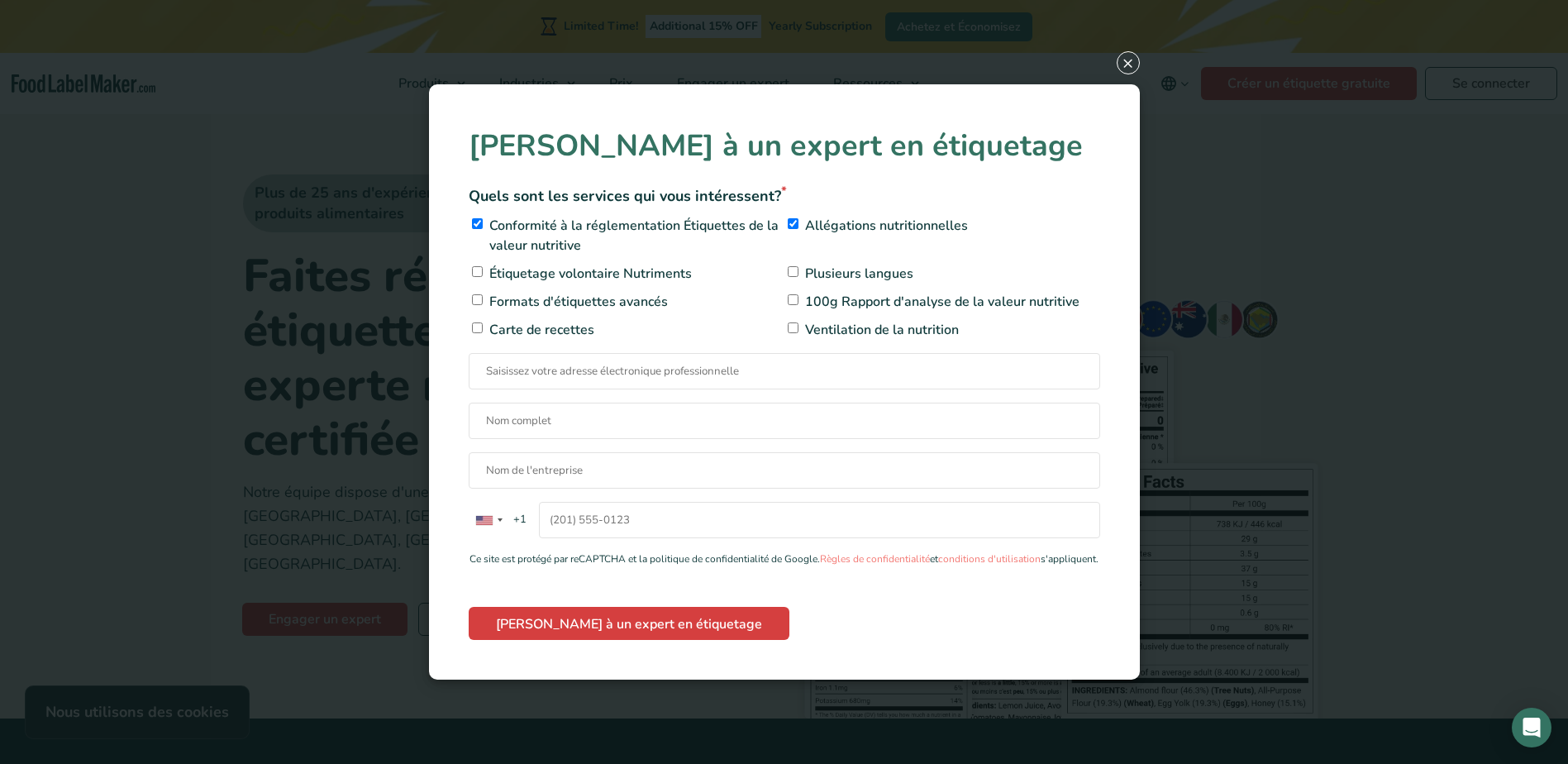
checkbox input"] "true"
click at [790, 322] on input"] "Ventilation de la nutrition" at bounding box center [794, 328] width 11 height 11
checkbox input"] "true"
click at [798, 294] on input"] "100g Rapport d'analyse de la valeur nutritive" at bounding box center [794, 300] width 11 height 11
checkbox input"] "true"
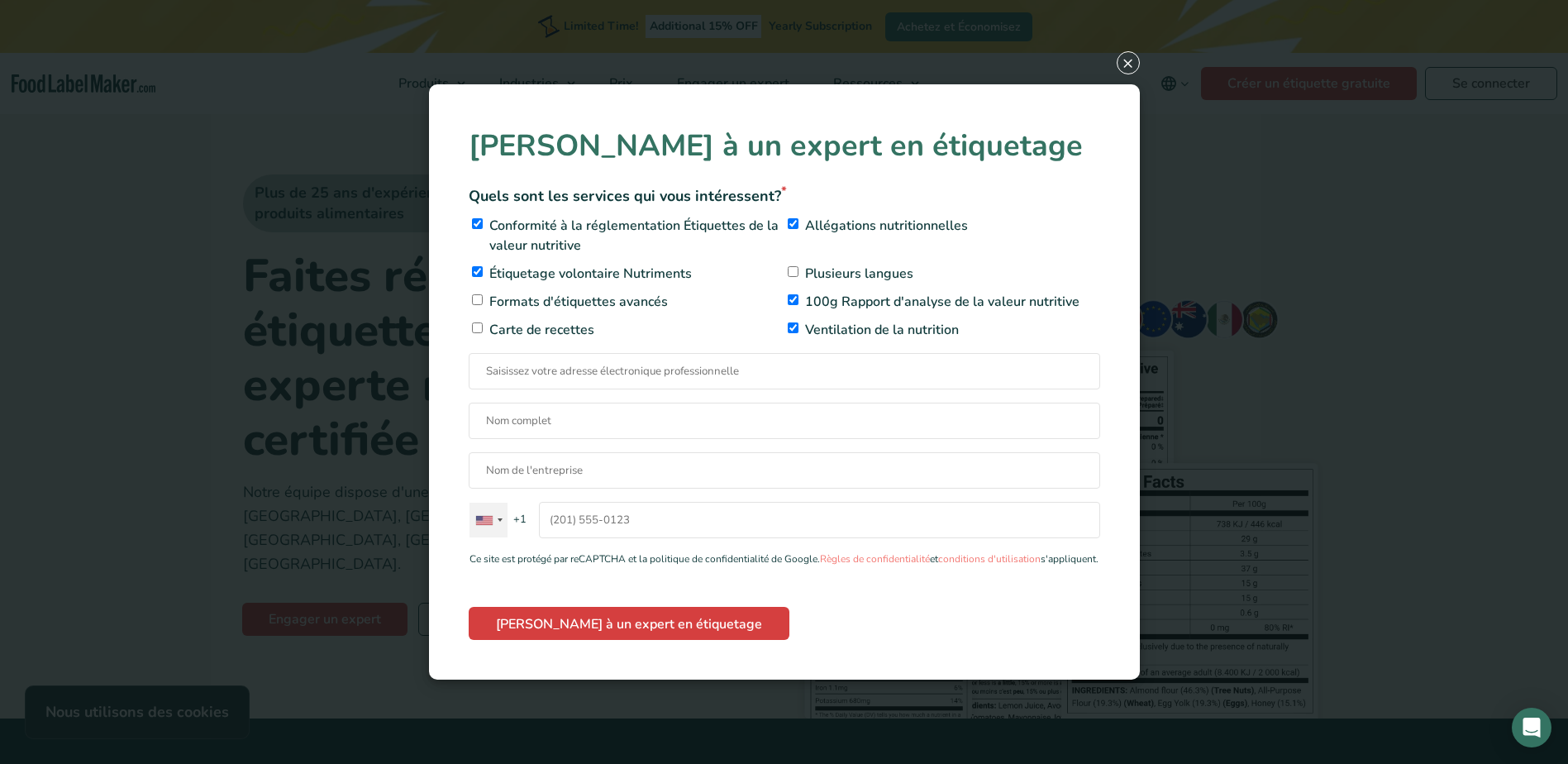
click at [498, 518] on div "Contact form" at bounding box center [499, 520] width 5 height 4
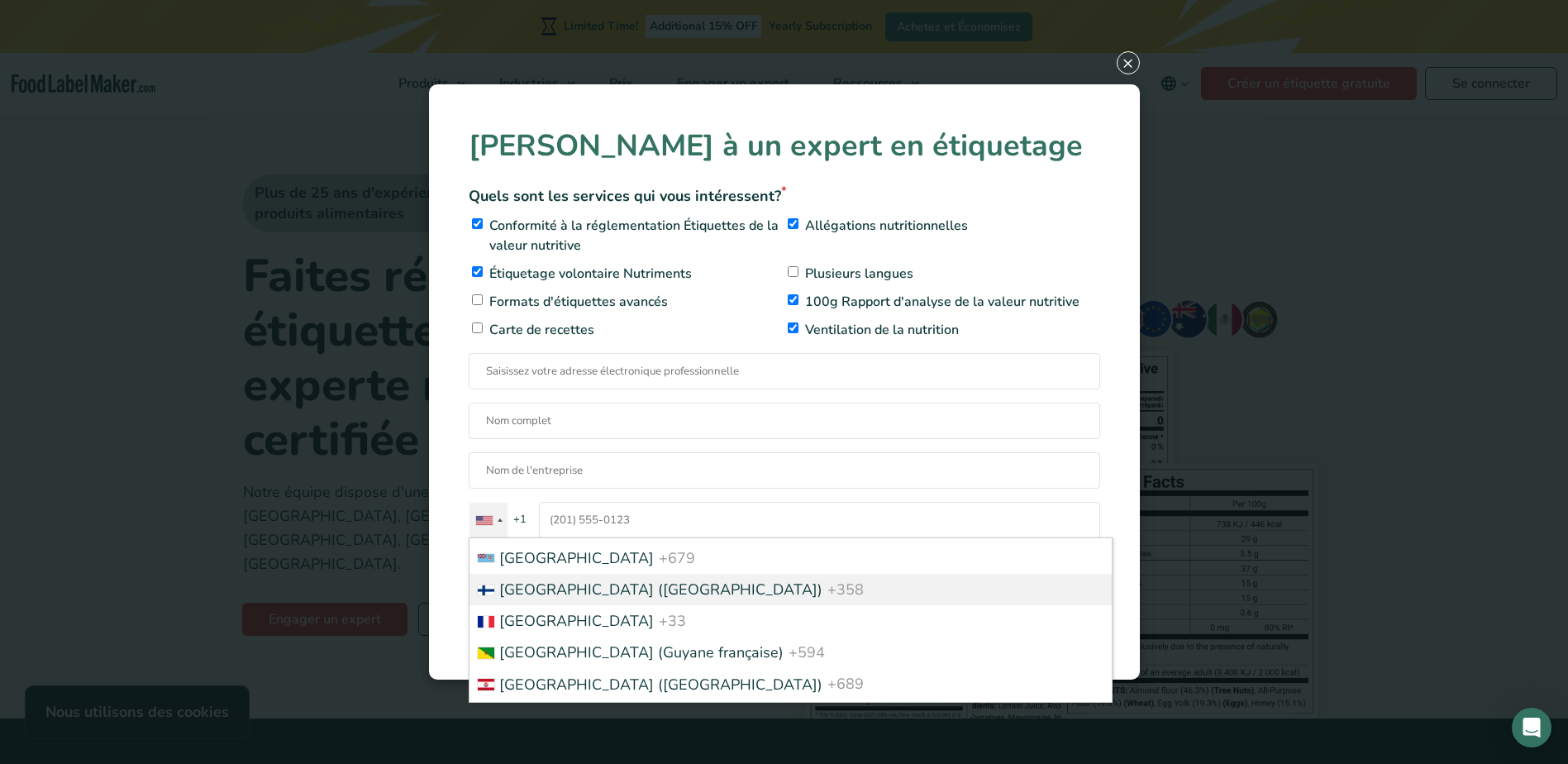
scroll to position [2397, 0]
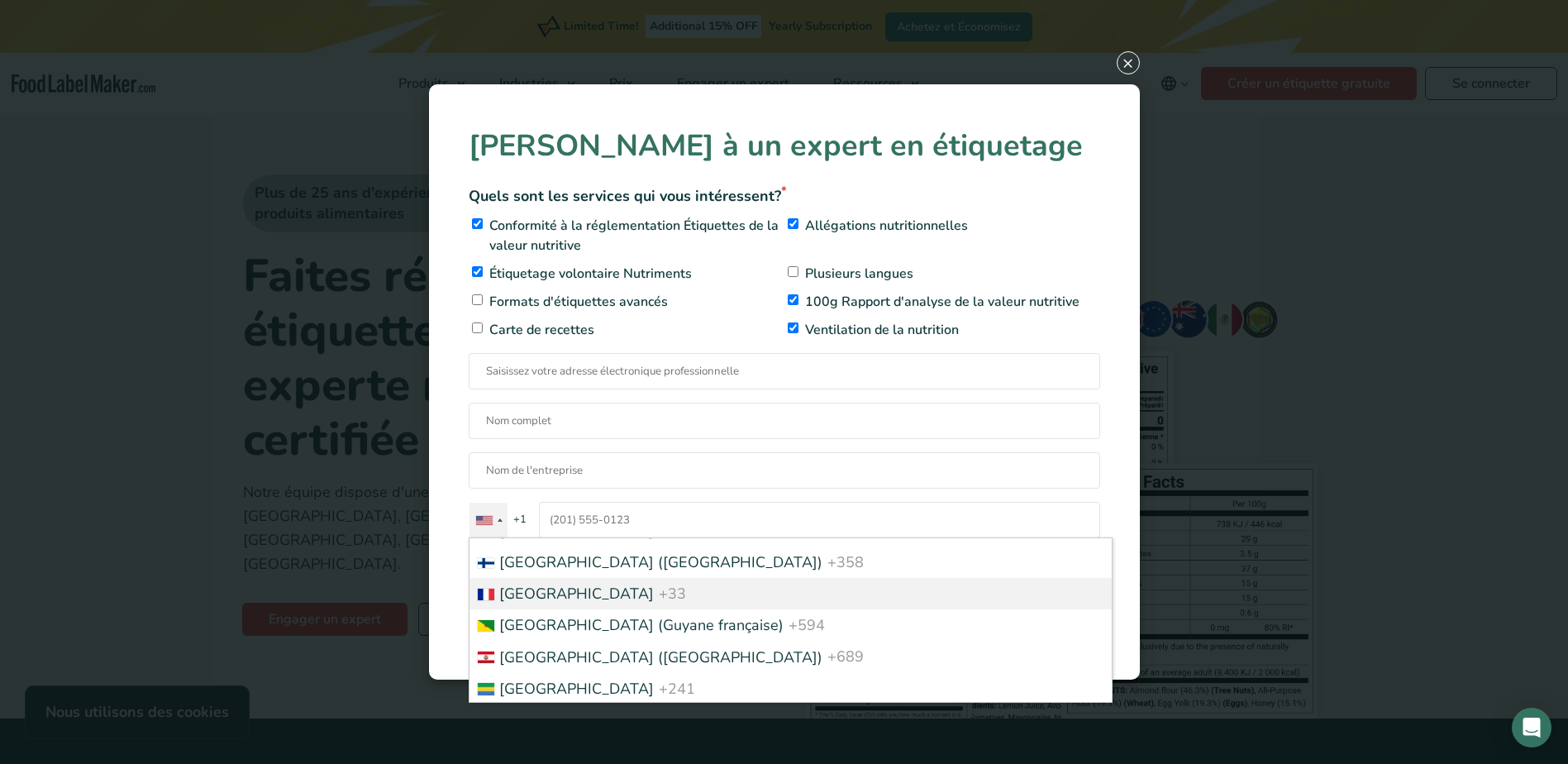
click at [659, 583] on span "+33" at bounding box center [672, 593] width 27 height 20
click at [549, 539] on input "[GEOGRAPHIC_DATA] +1 [GEOGRAPHIC_DATA] +44 [GEOGRAPHIC_DATA] ([GEOGRAPHIC_DATA]…" at bounding box center [820, 520] width 562 height 36
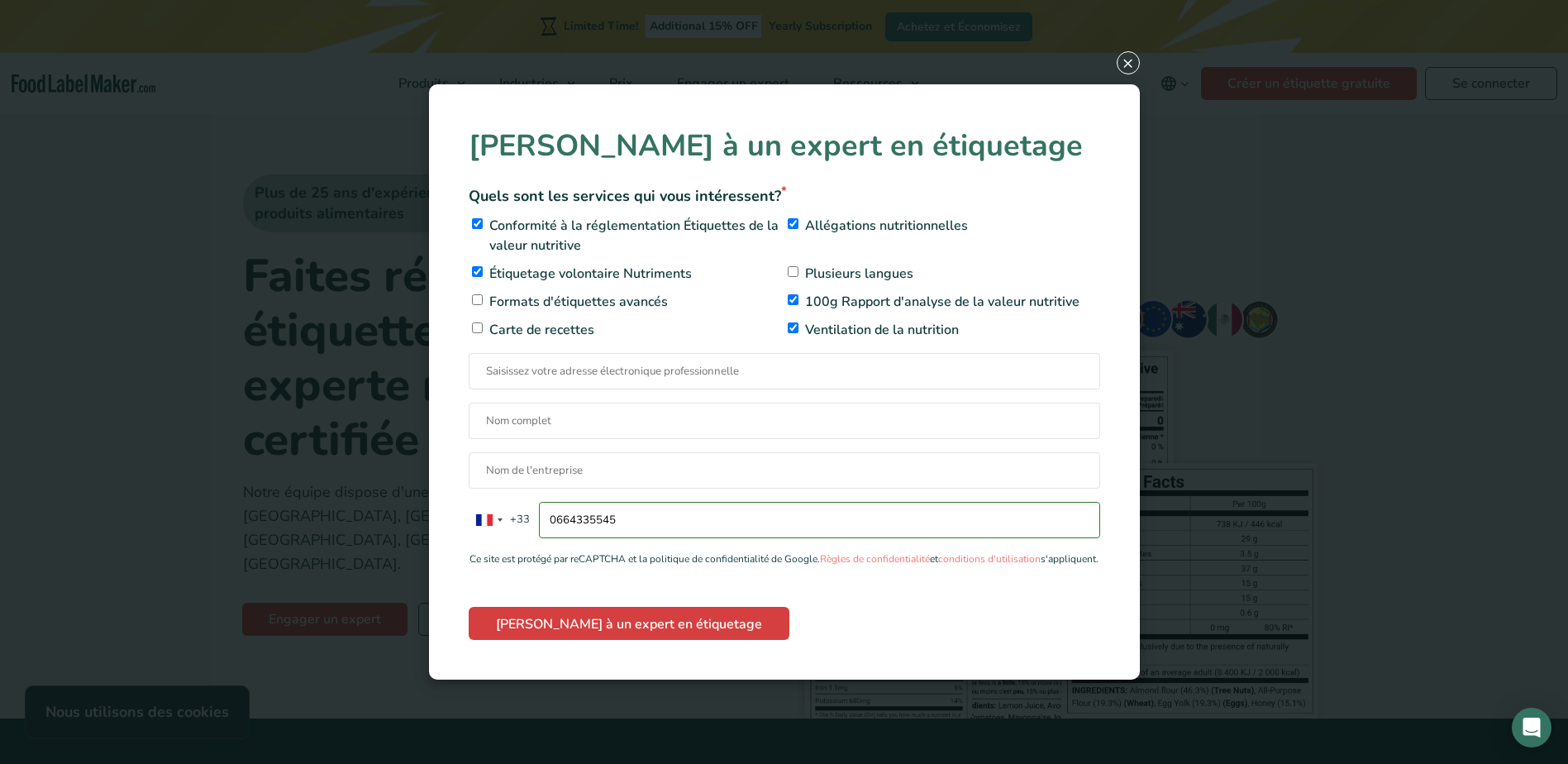
type input "0664335545"
click at [576, 371] on span "Contact form" at bounding box center [784, 369] width 632 height 20
click at [576, 371] on input "Contact form" at bounding box center [784, 371] width 632 height 36
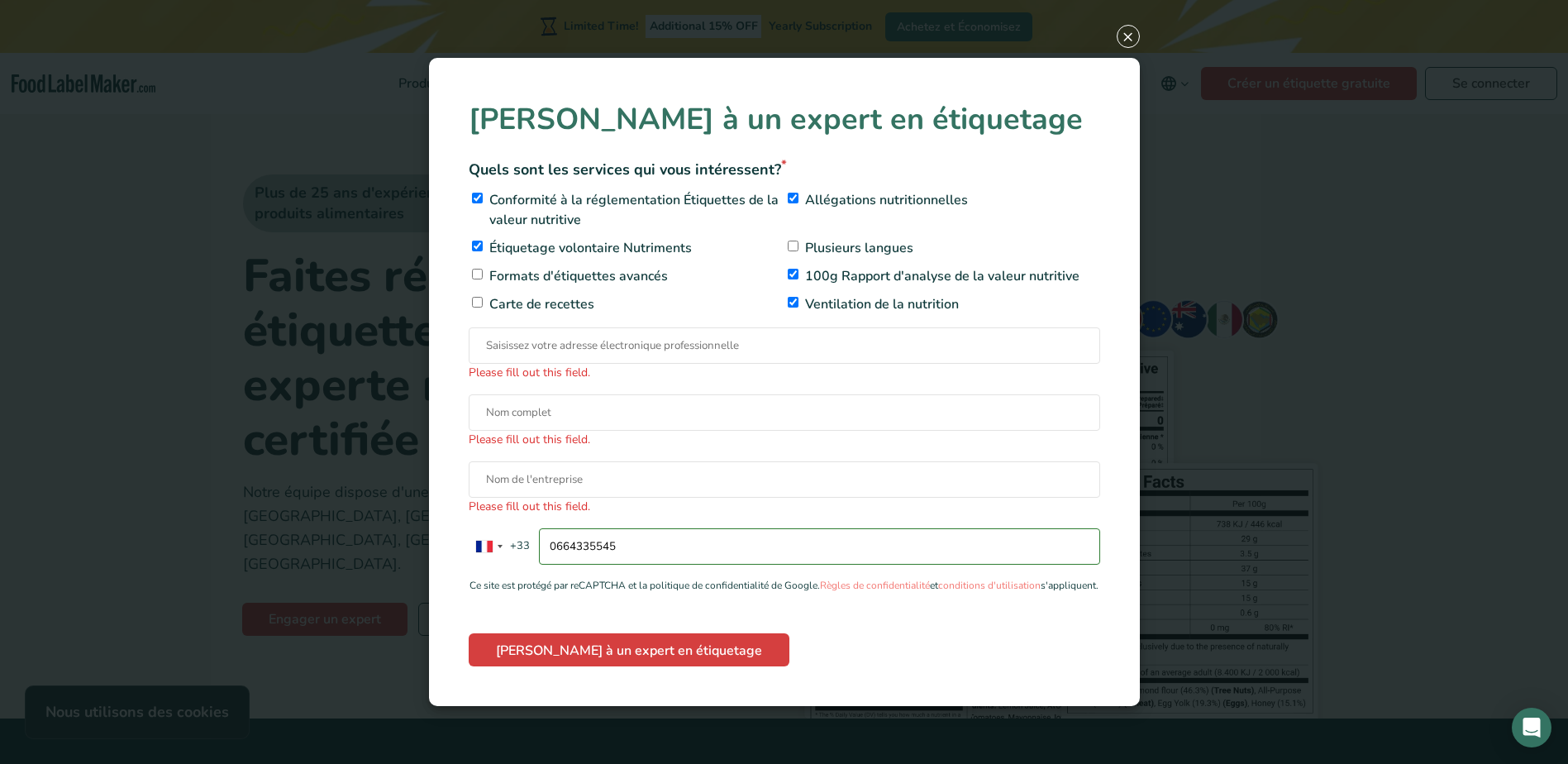
type input "[EMAIL_ADDRESS][DOMAIN_NAME]"
type input "[PERSON_NAME]"
type input "CHEZ MATIAS"
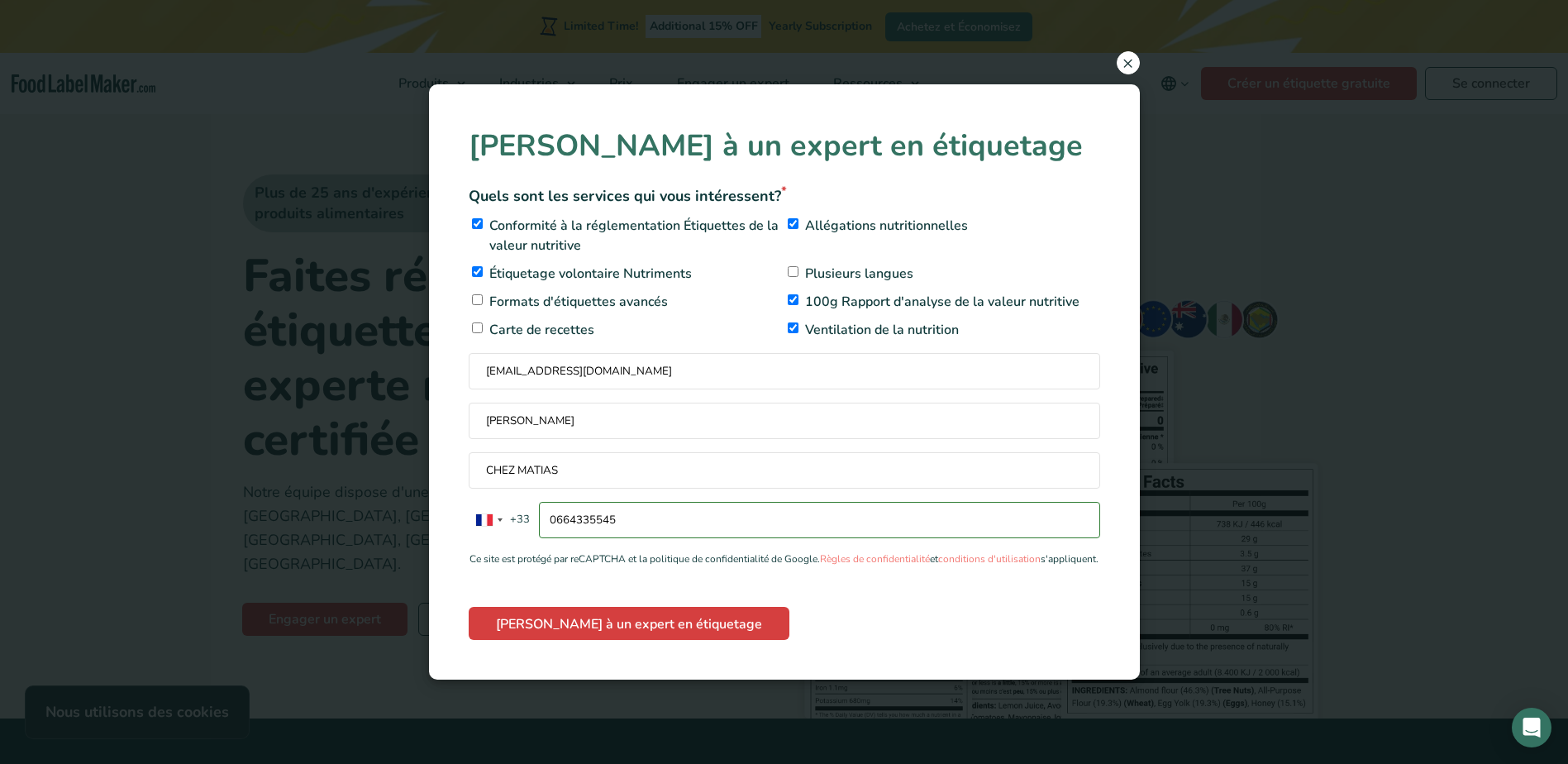
click at [1132, 58] on span "×" at bounding box center [1128, 62] width 23 height 23
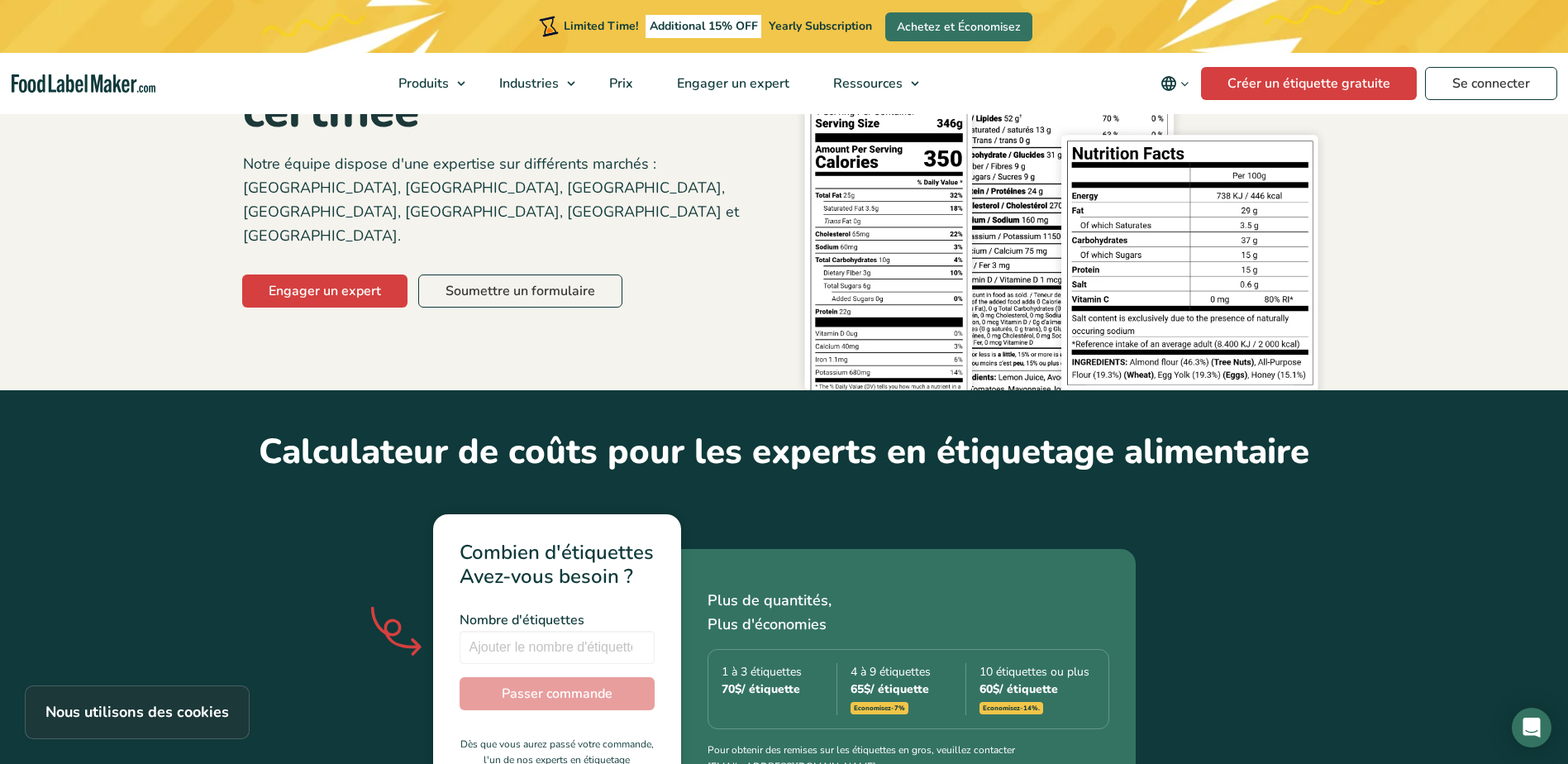
scroll to position [0, 0]
